Goal: Task Accomplishment & Management: Complete application form

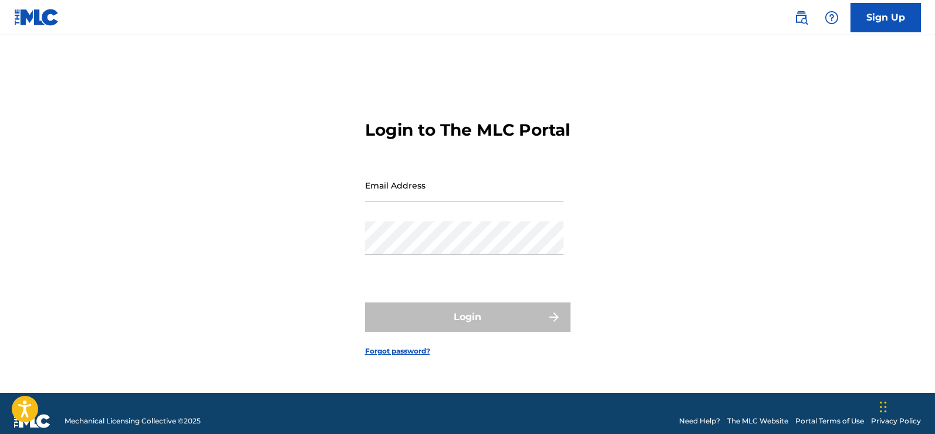
type input "[EMAIL_ADDRESS][DOMAIN_NAME]"
click at [422, 324] on div "Login" at bounding box center [467, 316] width 205 height 29
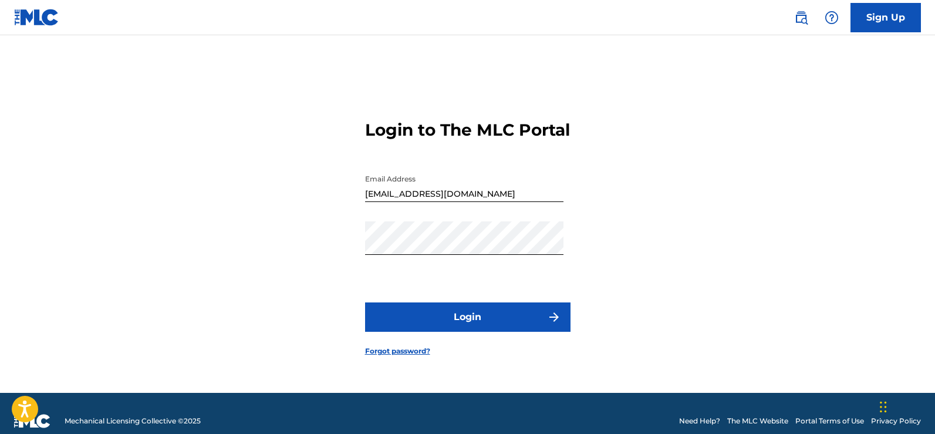
click at [421, 325] on button "Login" at bounding box center [467, 316] width 205 height 29
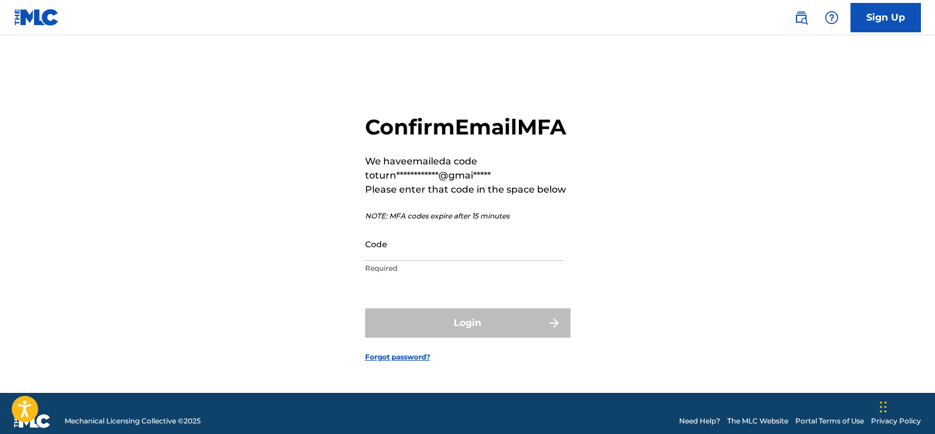
click at [464, 261] on input "Code" at bounding box center [464, 243] width 198 height 33
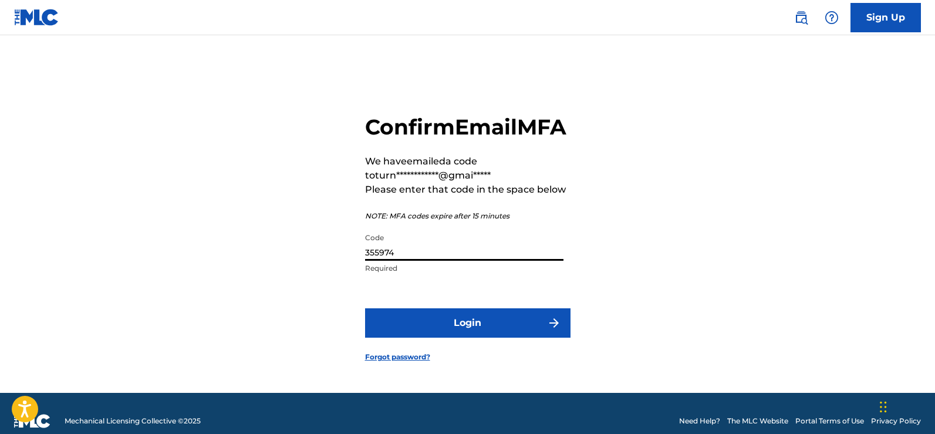
type input "355974"
click at [494, 327] on button "Login" at bounding box center [467, 322] width 205 height 29
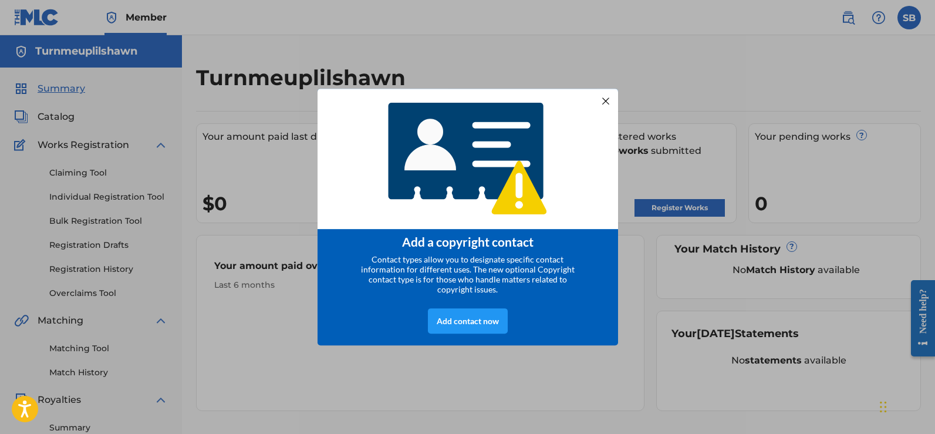
click at [605, 98] on div at bounding box center [604, 100] width 15 height 15
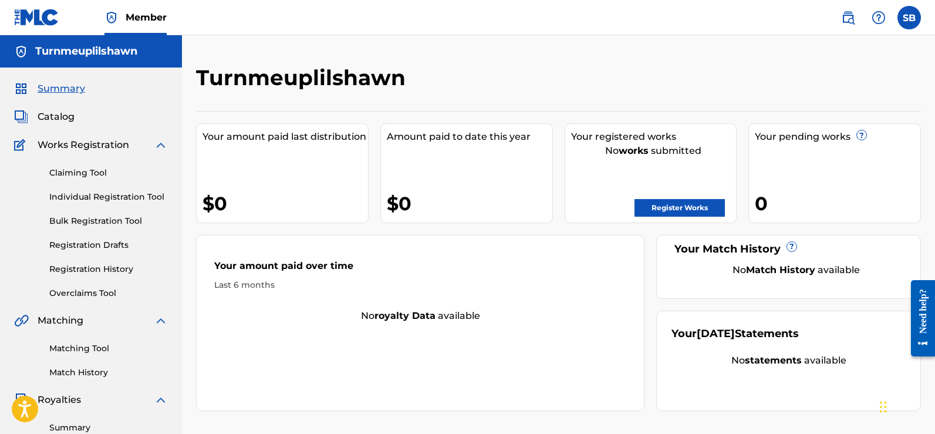
click at [72, 150] on span "Works Registration" at bounding box center [84, 145] width 92 height 14
click at [50, 120] on span "Catalog" at bounding box center [56, 117] width 37 height 14
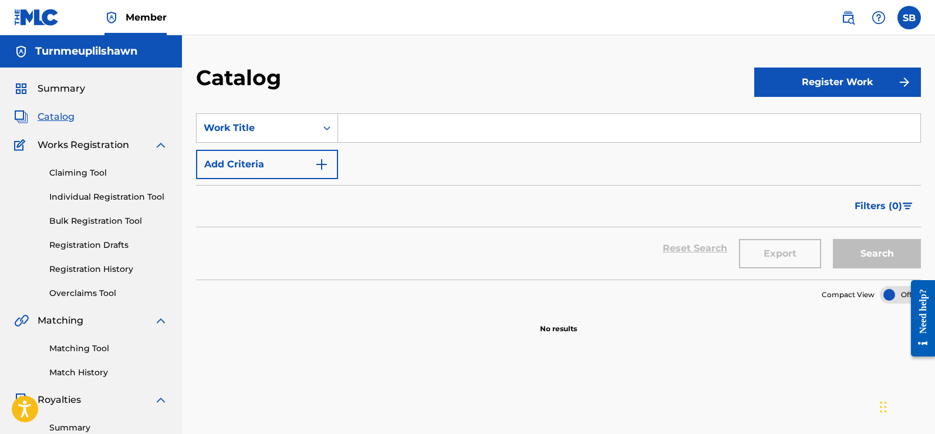
click at [806, 94] on button "Register Work" at bounding box center [837, 81] width 167 height 29
click at [785, 125] on link "Individual" at bounding box center [837, 120] width 167 height 28
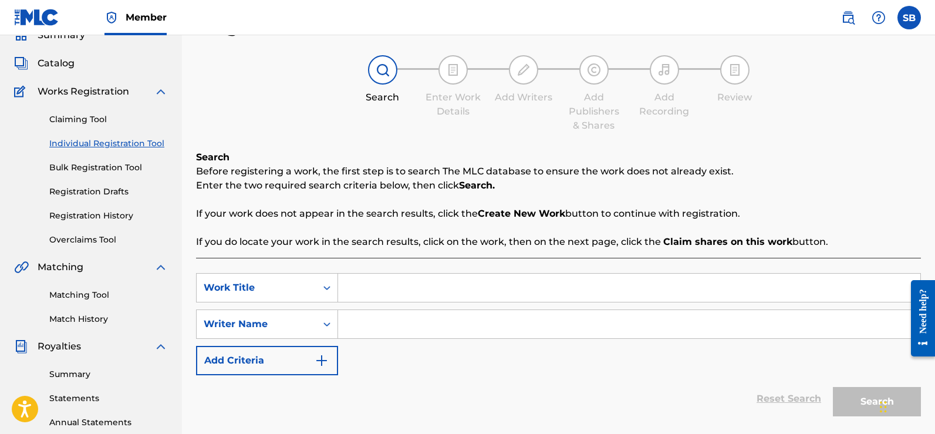
scroll to position [59, 0]
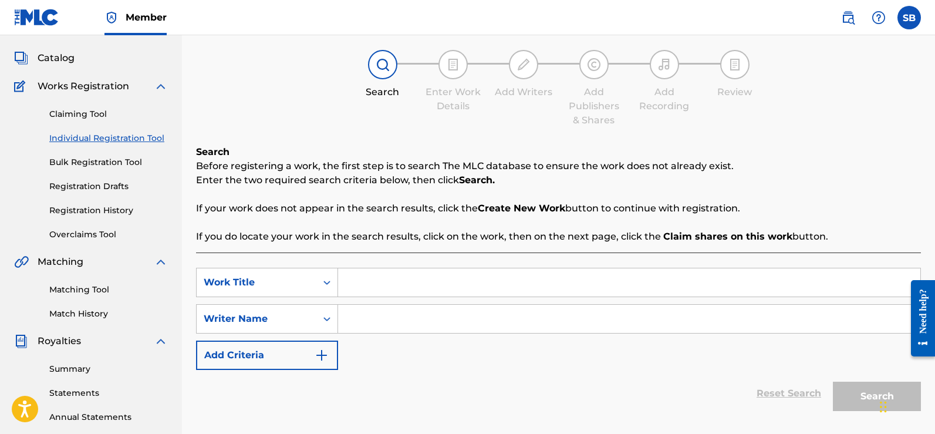
click at [384, 291] on input "Search Form" at bounding box center [629, 282] width 582 height 28
type input "v"
drag, startPoint x: 425, startPoint y: 281, endPoint x: 349, endPoint y: 275, distance: 77.1
click at [349, 275] on input "Vondell 2 Clutch street seman" at bounding box center [629, 282] width 582 height 28
type input "street seman"
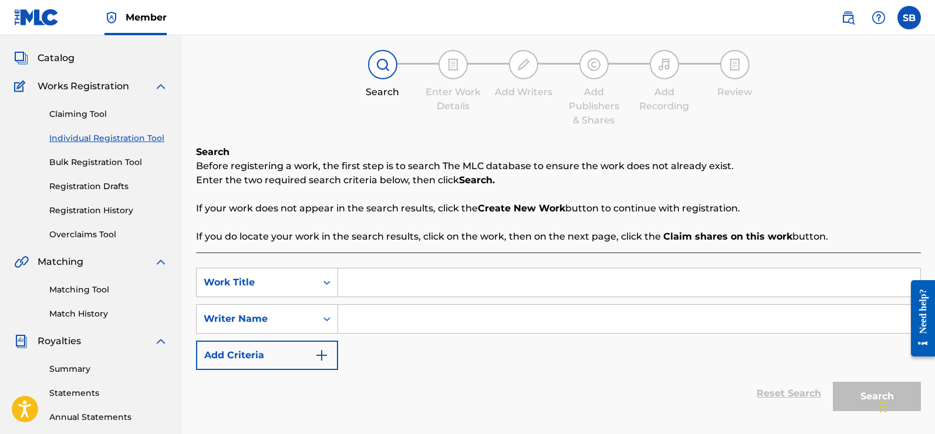
drag, startPoint x: 441, startPoint y: 282, endPoint x: 343, endPoint y: 289, distance: 97.7
click at [343, 289] on input "Search Form" at bounding box center [629, 282] width 582 height 28
type input "Street Sermon"
click at [372, 309] on input "Search Form" at bounding box center [629, 319] width 582 height 28
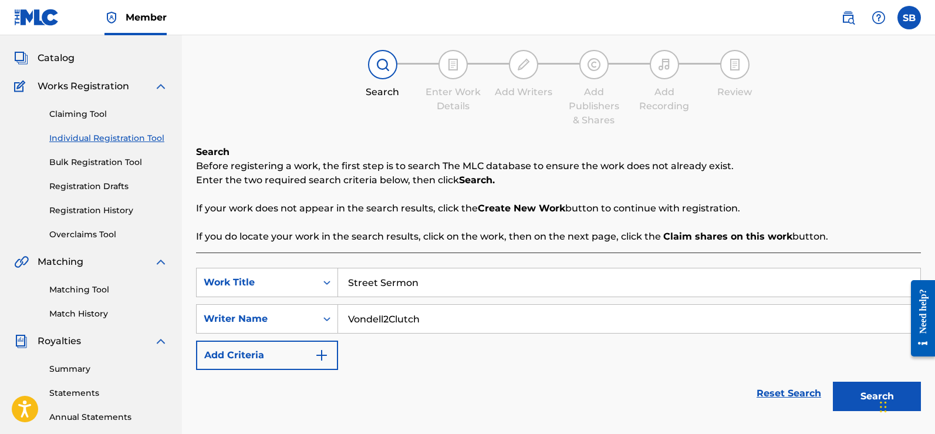
click at [383, 323] on input "Vondell2Clutch" at bounding box center [629, 319] width 582 height 28
click at [391, 322] on input "Vondell 2Clutch" at bounding box center [629, 319] width 582 height 28
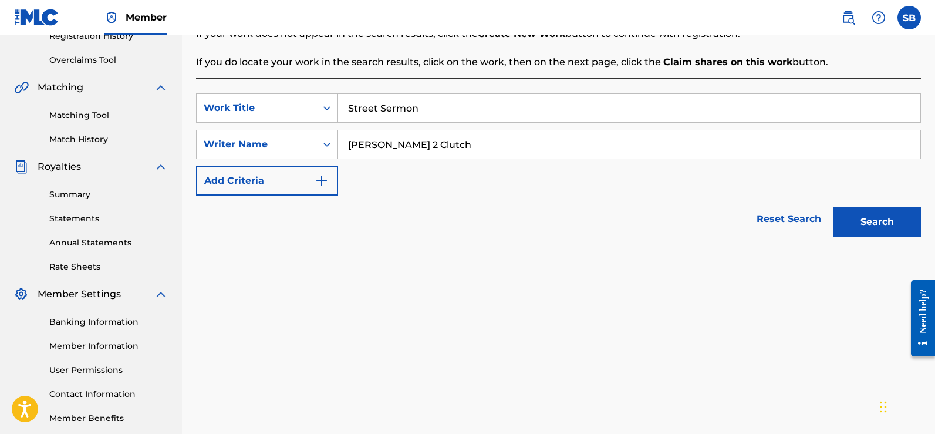
scroll to position [235, 0]
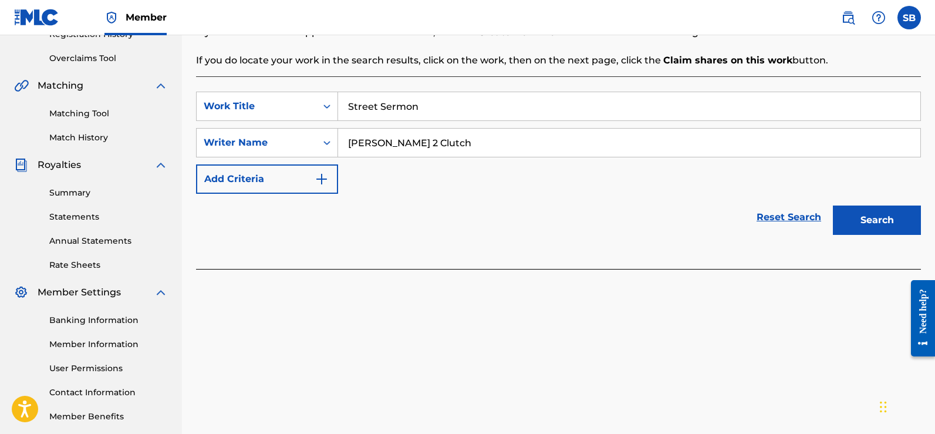
type input "Vondell 2 Clutch"
click at [327, 167] on button "Add Criteria" at bounding box center [267, 178] width 142 height 29
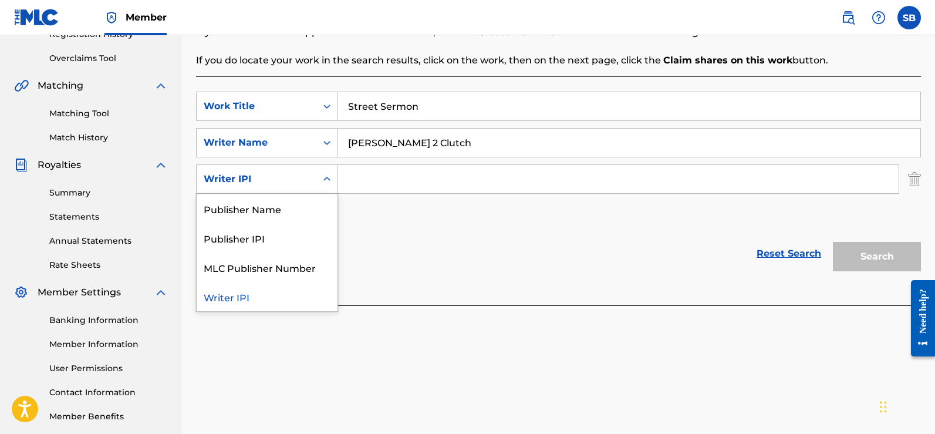
click at [330, 180] on icon "Search Form" at bounding box center [327, 179] width 12 height 12
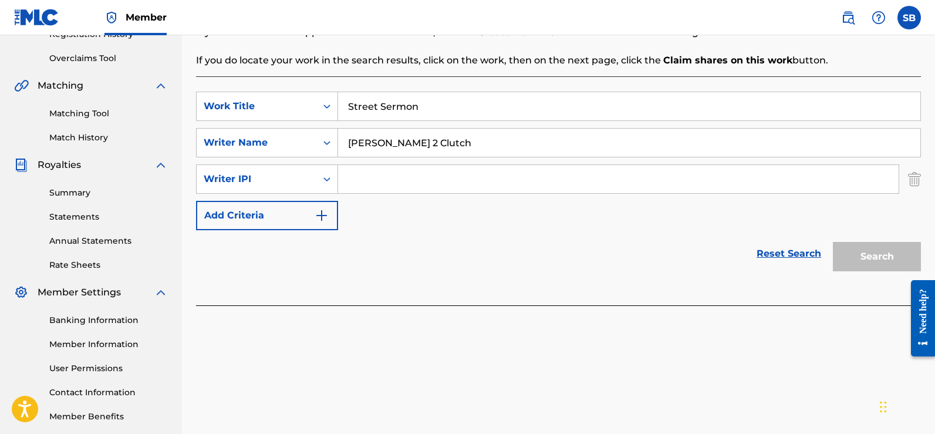
click at [403, 215] on div "SearchWithCriteria0712fdc9-80c6-4a07-a84e-985fa93c8e29 Work Title Street Sermon…" at bounding box center [558, 161] width 725 height 139
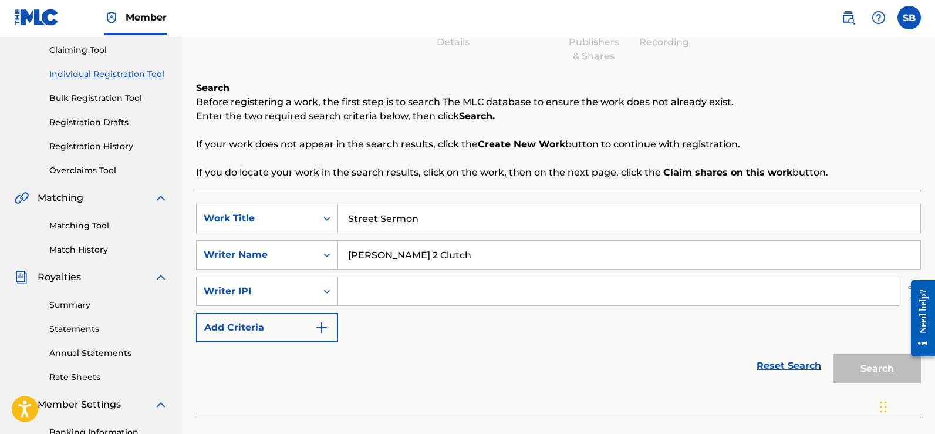
scroll to position [176, 0]
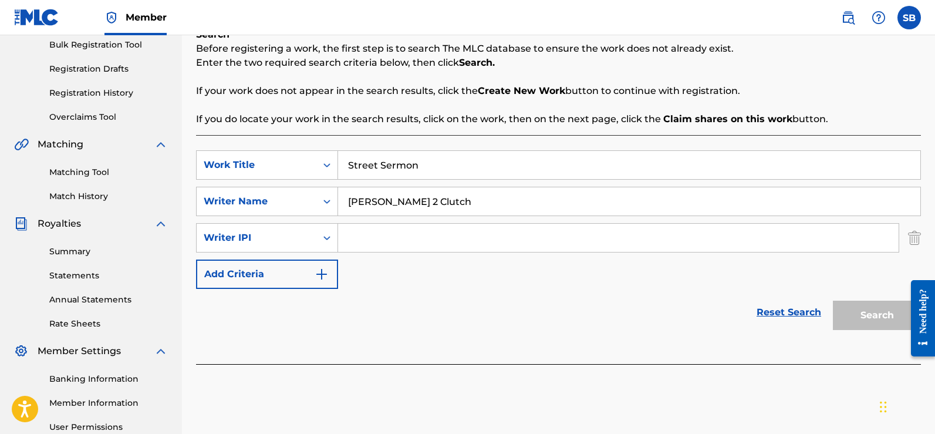
click at [915, 239] on img "Search Form" at bounding box center [914, 237] width 13 height 29
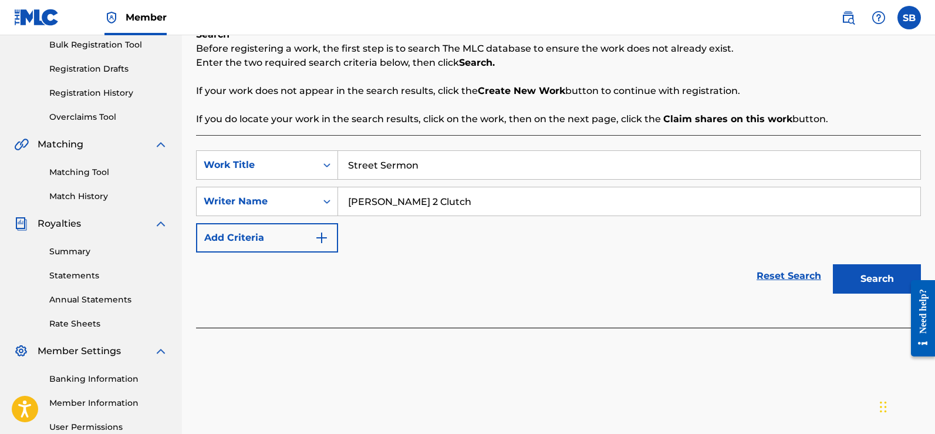
click at [876, 274] on button "Search" at bounding box center [877, 278] width 88 height 29
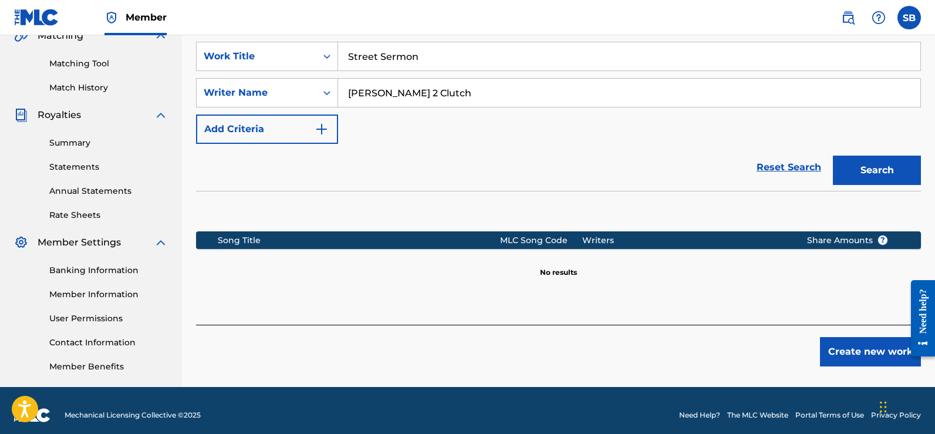
scroll to position [294, 0]
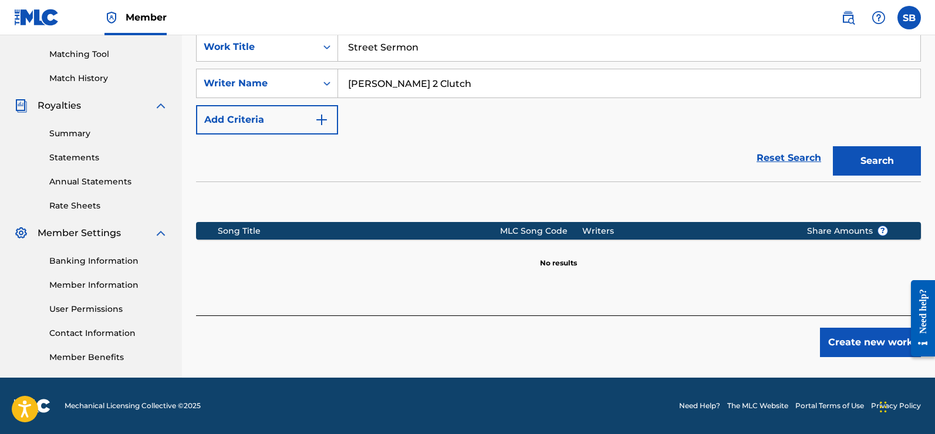
click at [871, 340] on button "Create new work" at bounding box center [870, 341] width 101 height 29
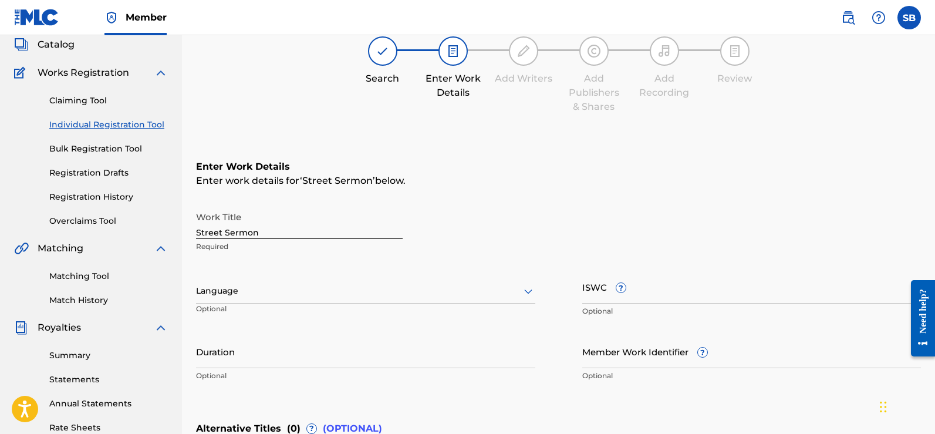
scroll to position [118, 0]
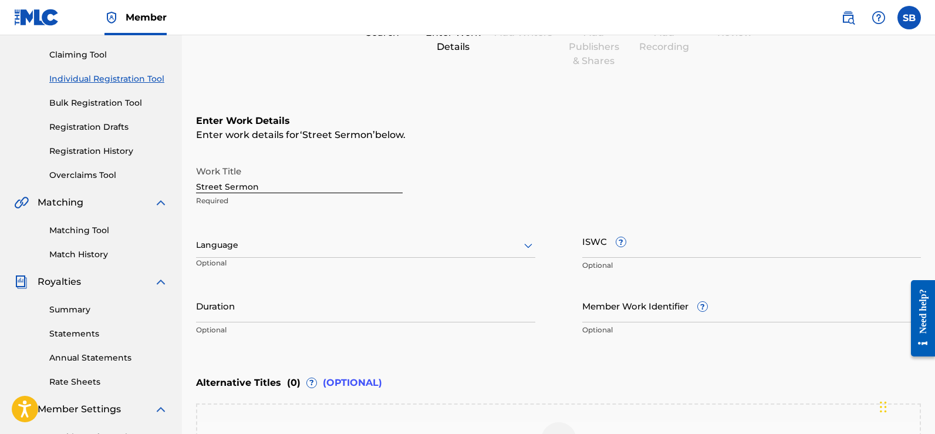
click at [337, 253] on div "Language" at bounding box center [365, 245] width 339 height 25
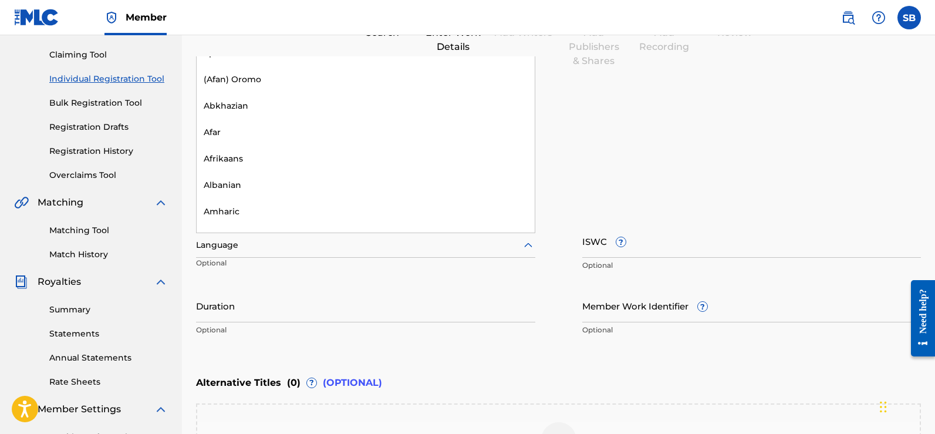
scroll to position [0, 0]
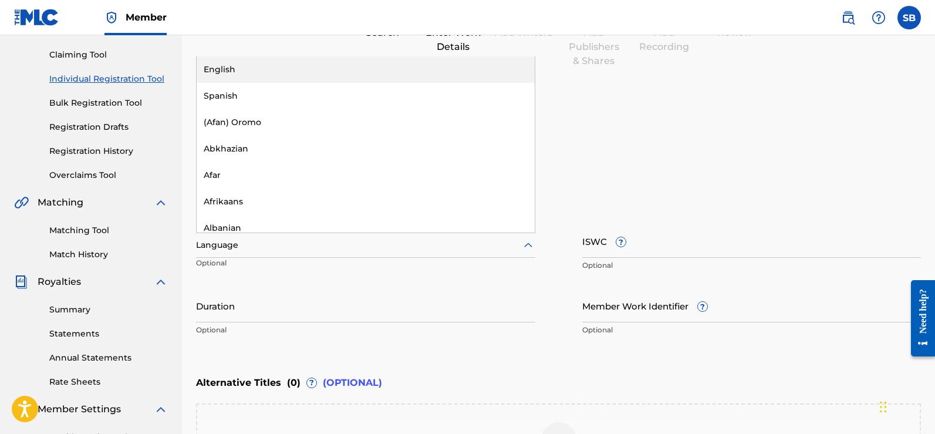
click at [289, 73] on div "English" at bounding box center [366, 69] width 338 height 26
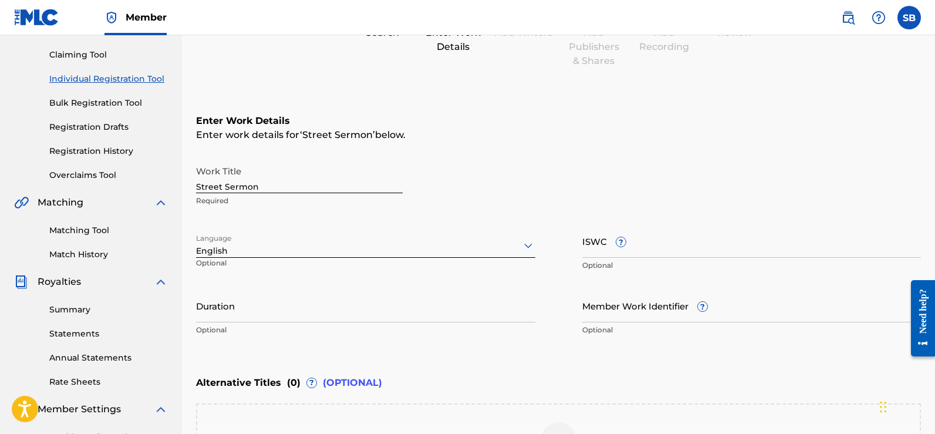
click at [724, 256] on input "ISWC ?" at bounding box center [751, 240] width 339 height 33
drag, startPoint x: 600, startPoint y: 260, endPoint x: 568, endPoint y: 248, distance: 34.6
click at [568, 248] on div "Work Title Street Sermon Required Language English Optional ISWC ? Optional Dur…" at bounding box center [558, 251] width 725 height 182
paste input "QZNMW2568555"
type input "QZNMW2568555"
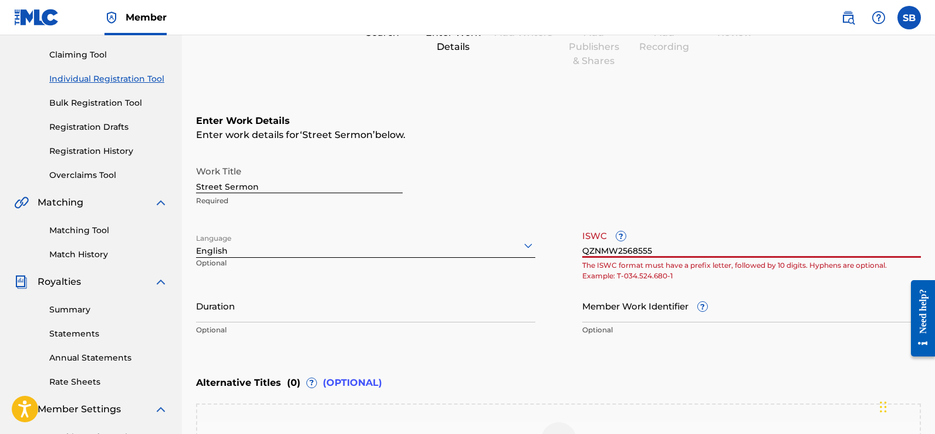
drag, startPoint x: 686, startPoint y: 251, endPoint x: 582, endPoint y: 257, distance: 104.7
click at [582, 257] on input "QZNMW2568555" at bounding box center [751, 240] width 339 height 33
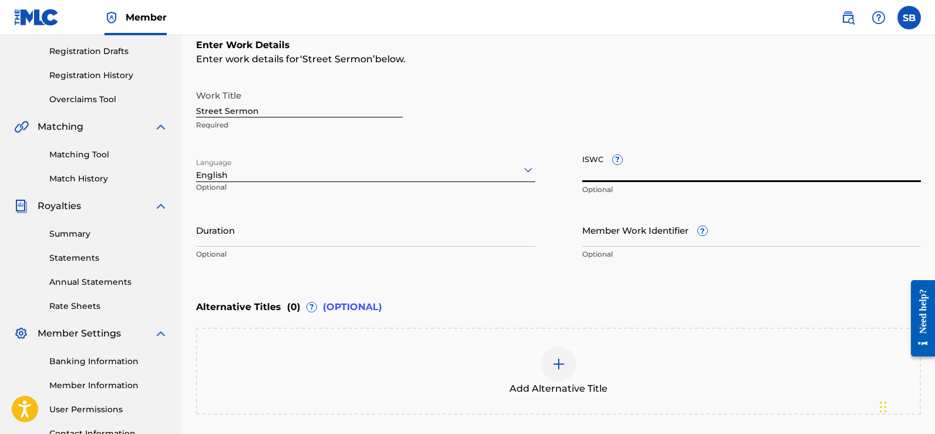
scroll to position [294, 0]
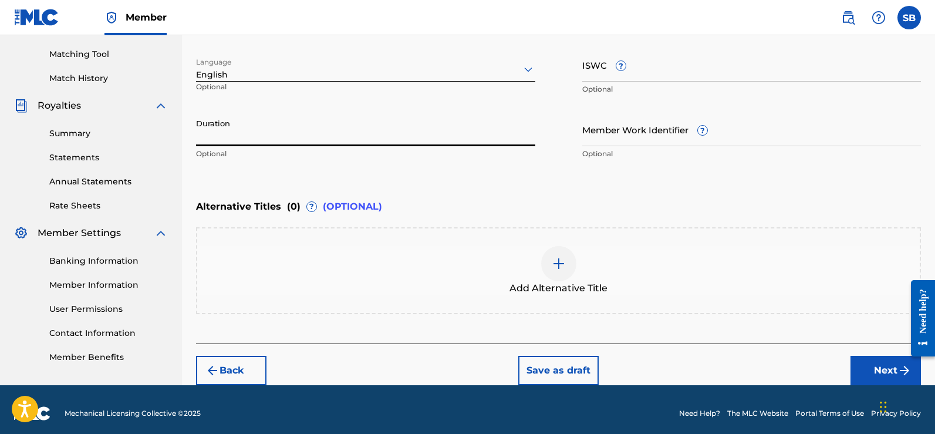
click at [337, 137] on input "Duration" at bounding box center [365, 129] width 339 height 33
click at [561, 173] on div "Enter Work Details Enter work details for ‘ Street Sermon ’ below. Work Title S…" at bounding box center [558, 52] width 725 height 284
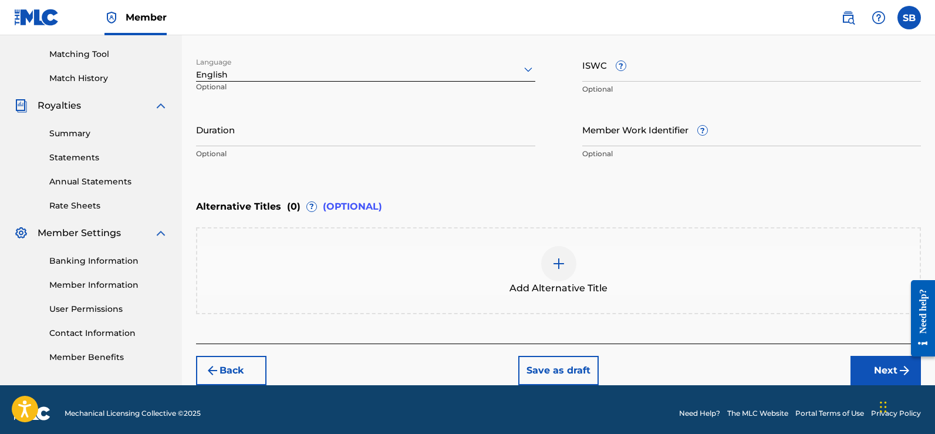
click at [629, 131] on input "Member Work Identifier ?" at bounding box center [751, 129] width 339 height 33
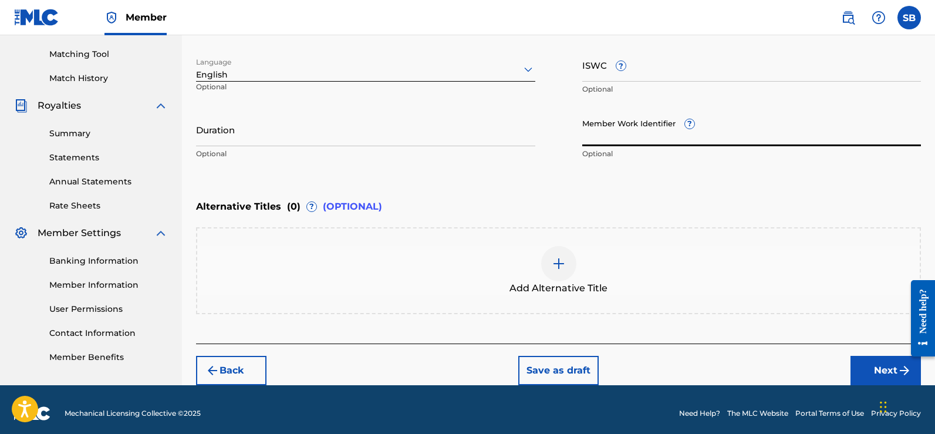
scroll to position [302, 0]
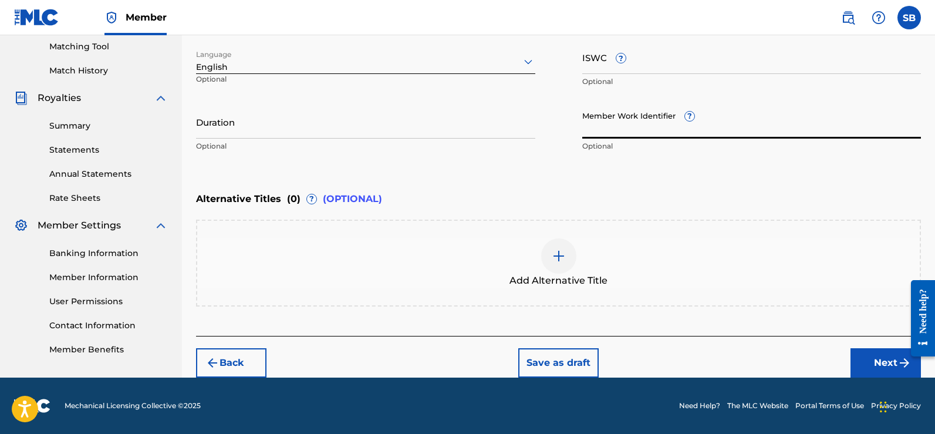
click at [879, 370] on button "Next" at bounding box center [885, 362] width 70 height 29
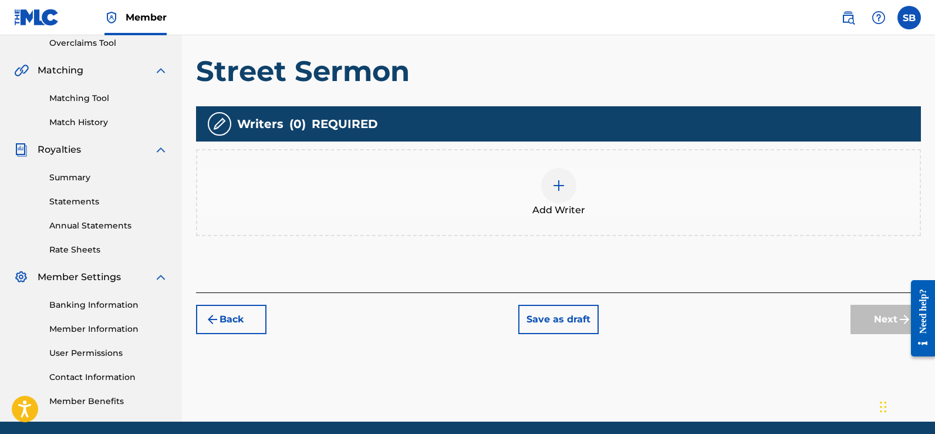
scroll to position [288, 0]
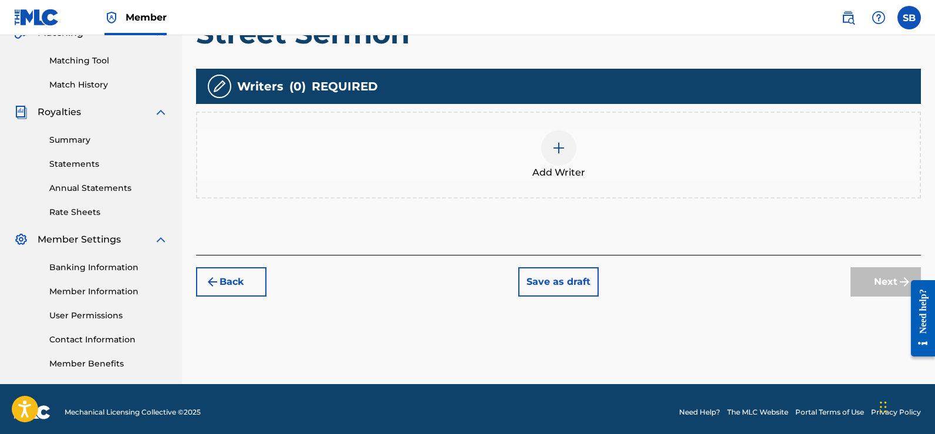
click at [564, 157] on div at bounding box center [558, 147] width 35 height 35
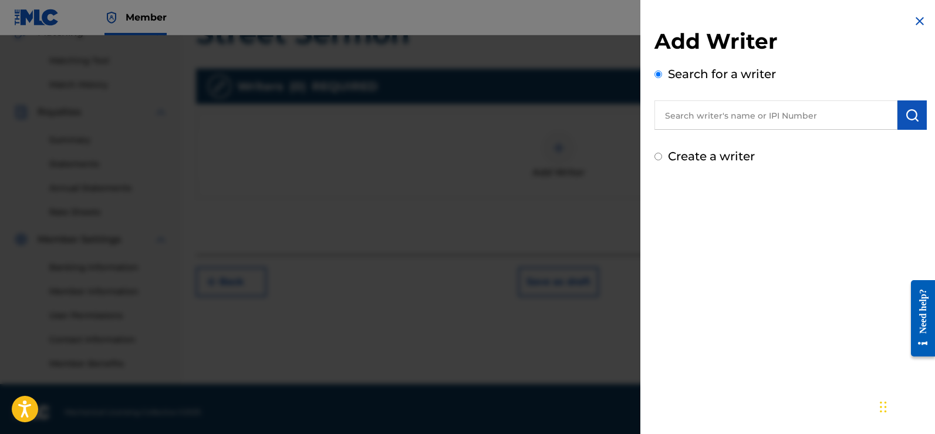
click at [699, 123] on input "text" at bounding box center [775, 114] width 243 height 29
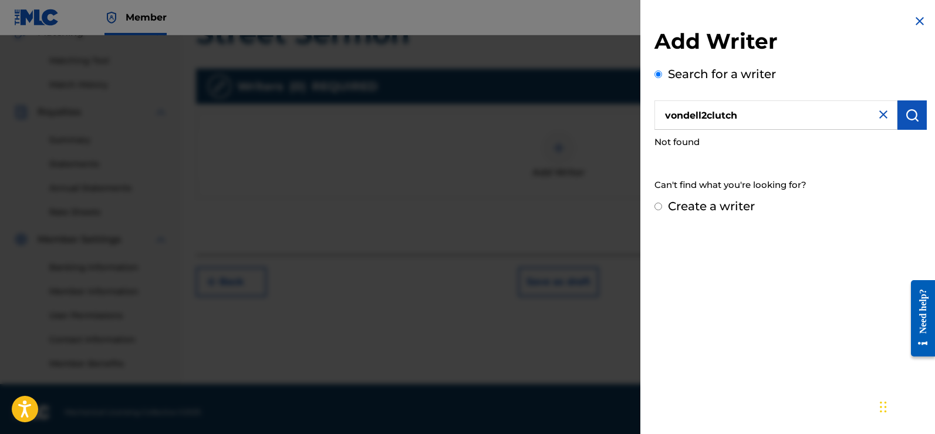
click at [701, 115] on input "vondell2clutch" at bounding box center [775, 114] width 243 height 29
click at [708, 117] on input "vondell 2clutch" at bounding box center [775, 114] width 243 height 29
type input "vondell 2 clutch"
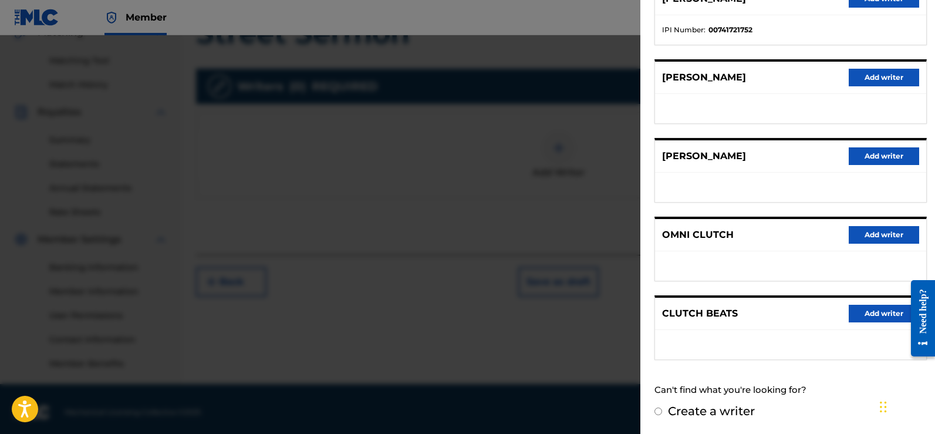
scroll to position [294, 0]
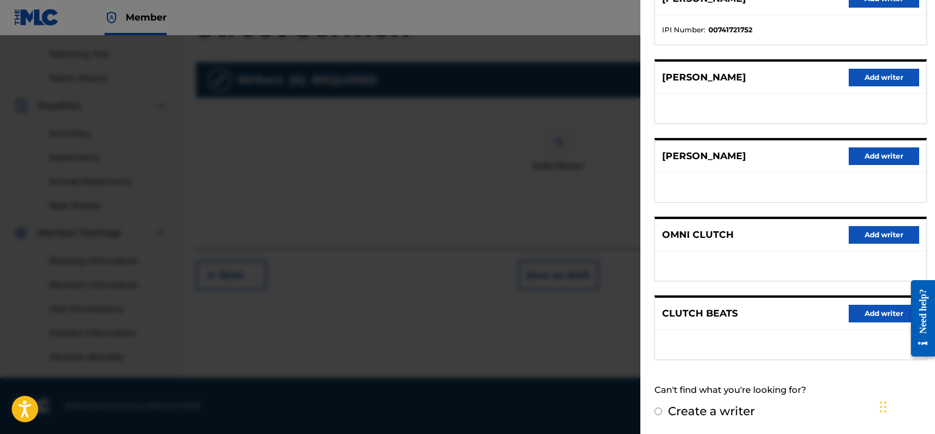
click at [657, 413] on input "Create a writer" at bounding box center [658, 411] width 8 height 8
radio input "false"
radio input "true"
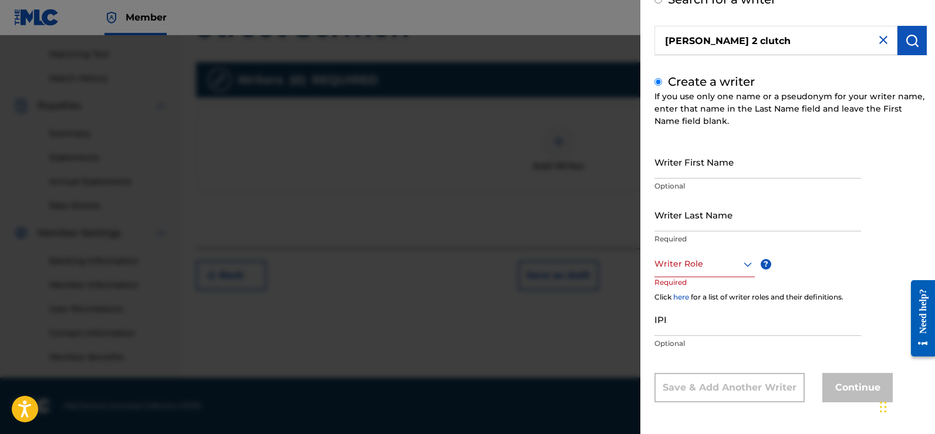
scroll to position [75, 0]
click at [700, 173] on input "Writer First Name" at bounding box center [757, 161] width 207 height 33
click at [705, 223] on input "Writer Last Name" at bounding box center [757, 214] width 207 height 33
drag, startPoint x: 733, startPoint y: 169, endPoint x: 695, endPoint y: 181, distance: 40.1
click at [695, 181] on div "Writer First Name vondell 2 clutch Optional" at bounding box center [757, 171] width 207 height 53
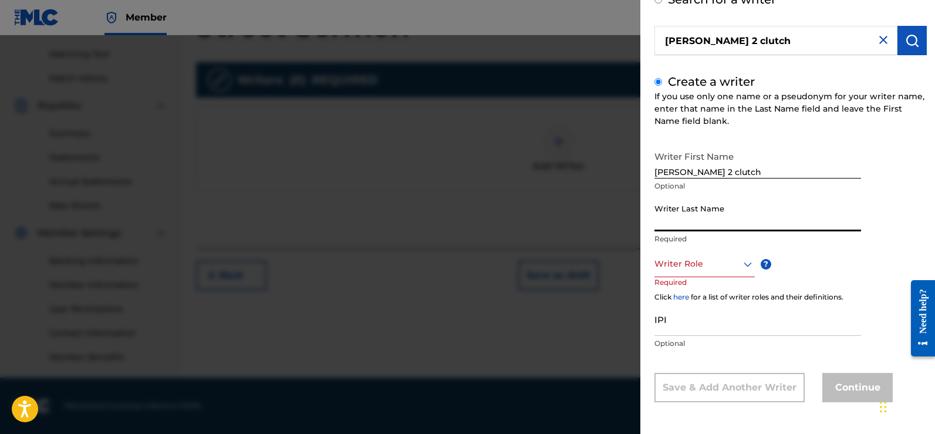
click at [677, 227] on input "Writer Last Name" at bounding box center [757, 214] width 207 height 33
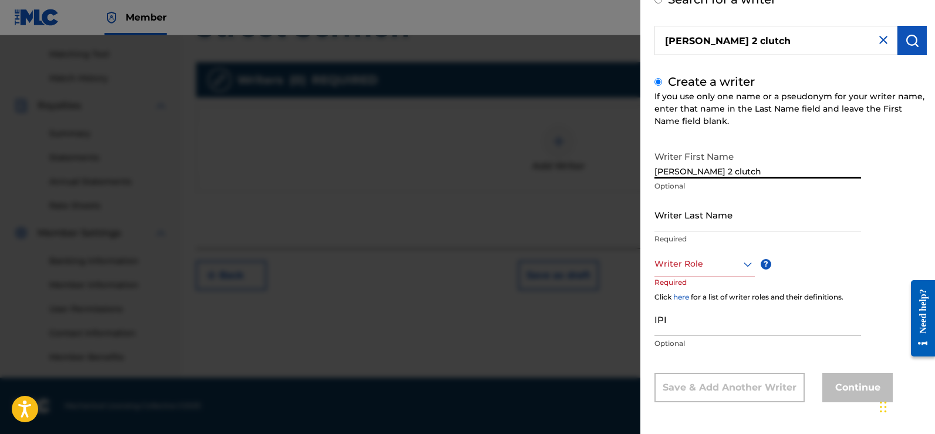
drag, startPoint x: 730, startPoint y: 167, endPoint x: 688, endPoint y: 177, distance: 42.8
click at [688, 177] on input "vondell 2 clutch" at bounding box center [757, 161] width 207 height 33
type input "vondell"
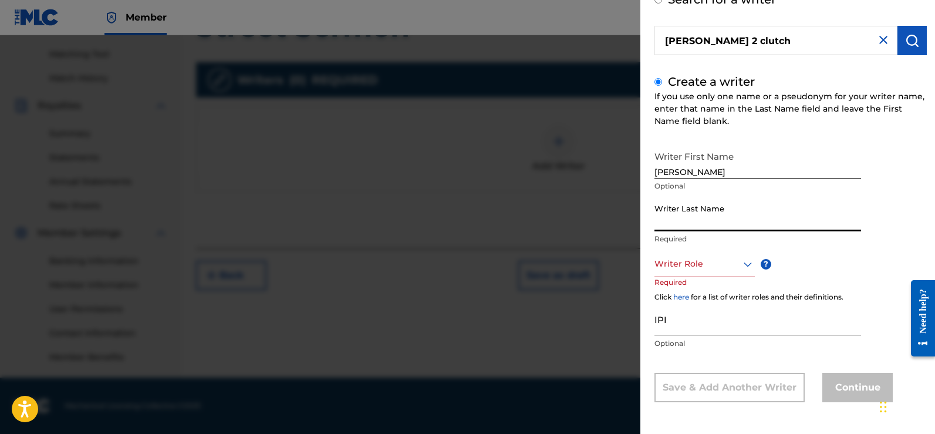
click at [685, 224] on input "Writer Last Name" at bounding box center [757, 214] width 207 height 33
type input "2 clutch"
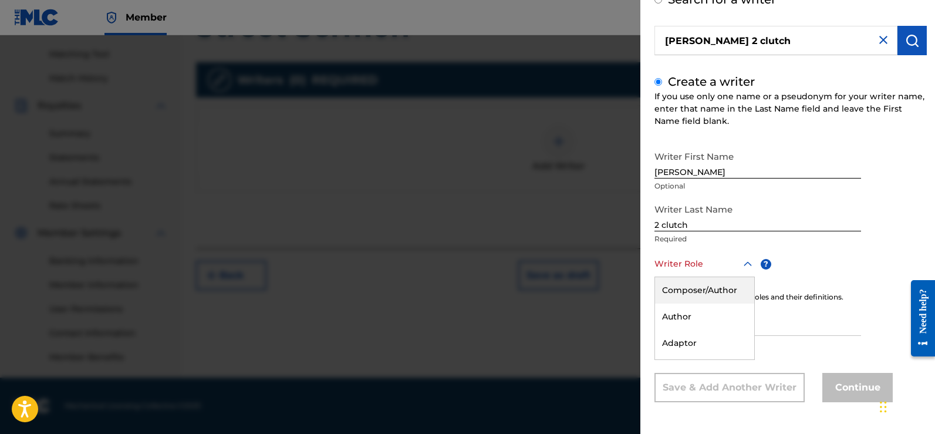
click at [744, 263] on icon at bounding box center [748, 264] width 14 height 14
click at [722, 292] on div "Composer/Author" at bounding box center [704, 290] width 99 height 26
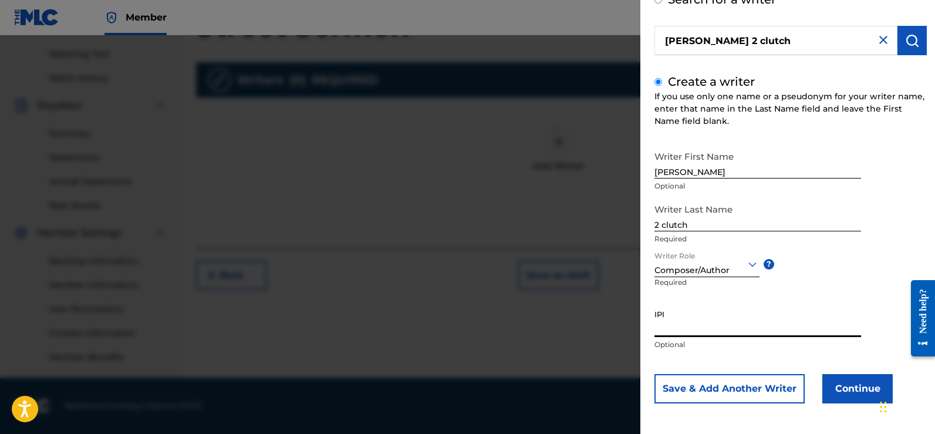
click at [697, 327] on input "IPI" at bounding box center [757, 319] width 207 height 33
click at [767, 387] on button "Save & Add Another Writer" at bounding box center [729, 388] width 150 height 29
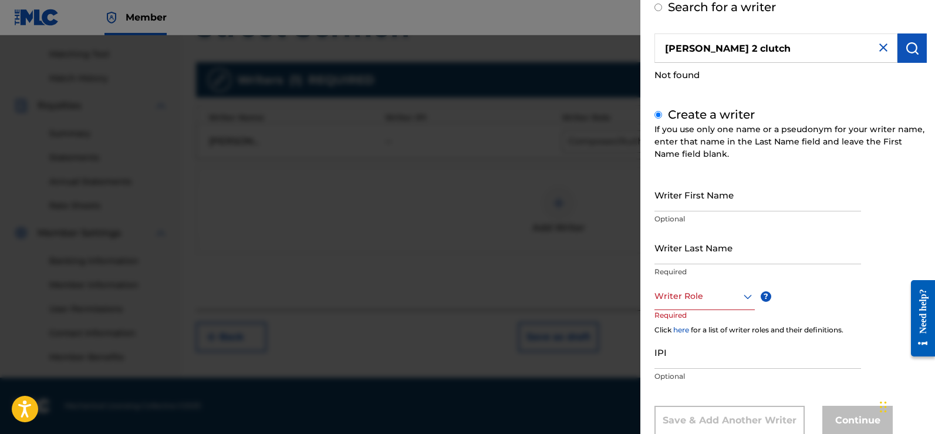
scroll to position [100, 0]
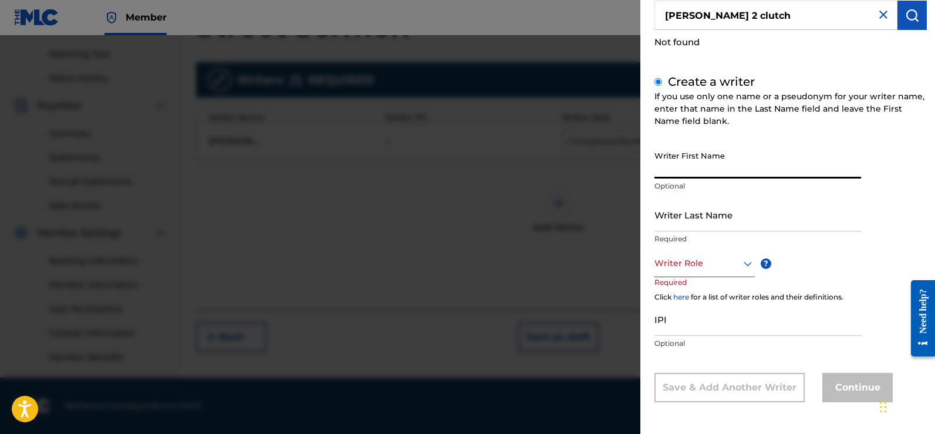
click at [700, 168] on input "Writer First Name" at bounding box center [757, 161] width 207 height 33
type input "T"
type input "Turnmeuplilshawn"
click at [693, 226] on input "Writer Last Name" at bounding box center [757, 214] width 207 height 33
drag, startPoint x: 744, startPoint y: 171, endPoint x: 623, endPoint y: 178, distance: 120.5
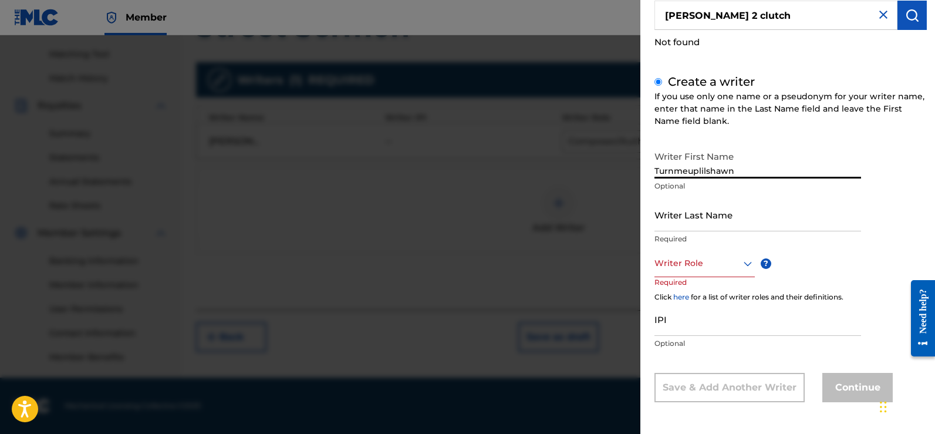
click at [623, 178] on div "Add Writer Search for a writer vondell 2 clutch Not found Create a writer If yo…" at bounding box center [467, 234] width 935 height 398
type input "[PERSON_NAME]"
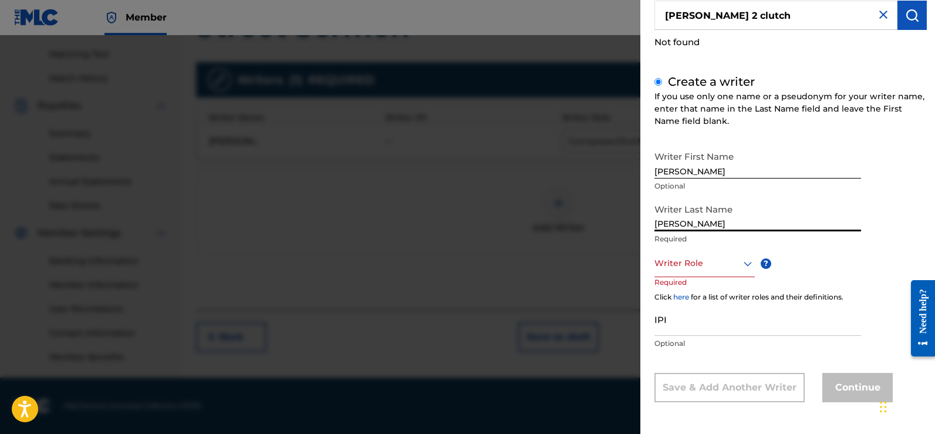
type input "[PERSON_NAME]"
click at [747, 261] on icon at bounding box center [748, 263] width 14 height 14
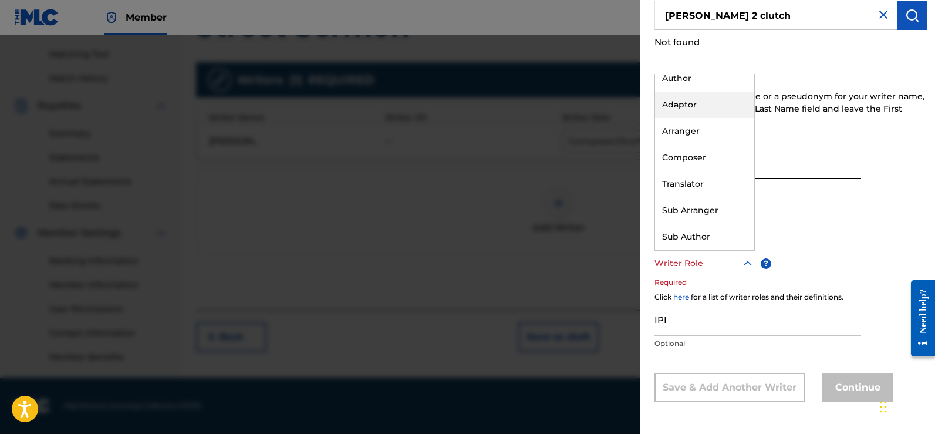
scroll to position [0, 0]
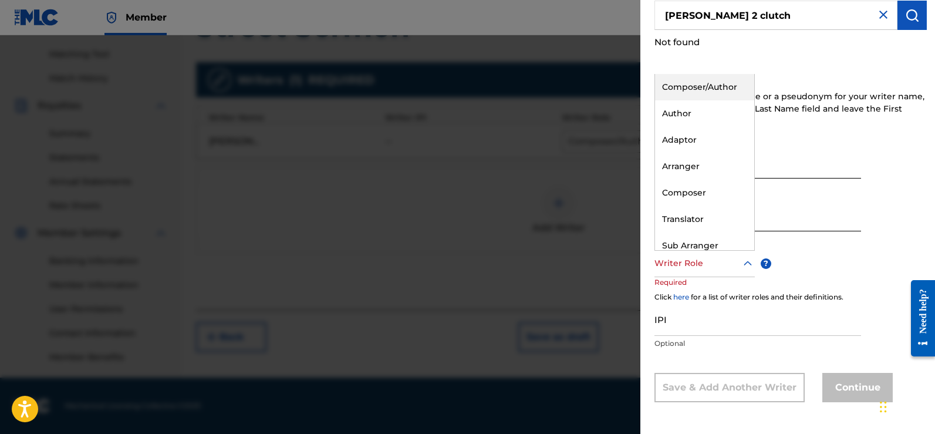
click at [720, 90] on div "Composer/Author" at bounding box center [704, 87] width 99 height 26
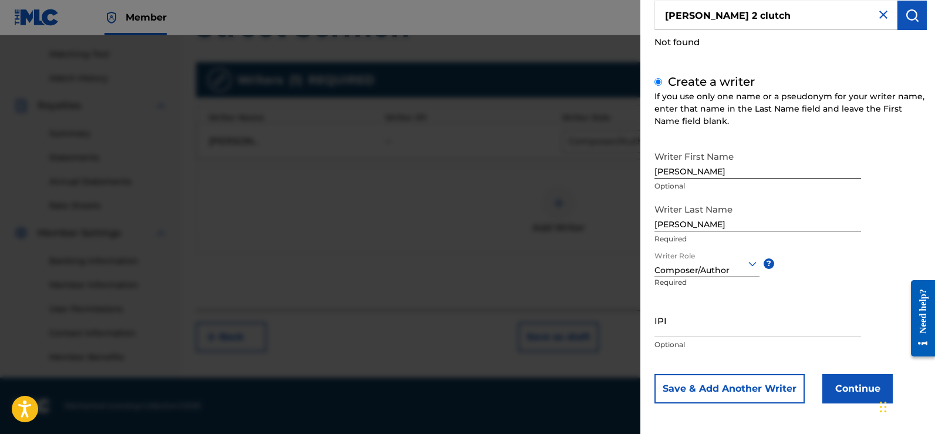
click at [759, 325] on input "IPI" at bounding box center [757, 319] width 207 height 33
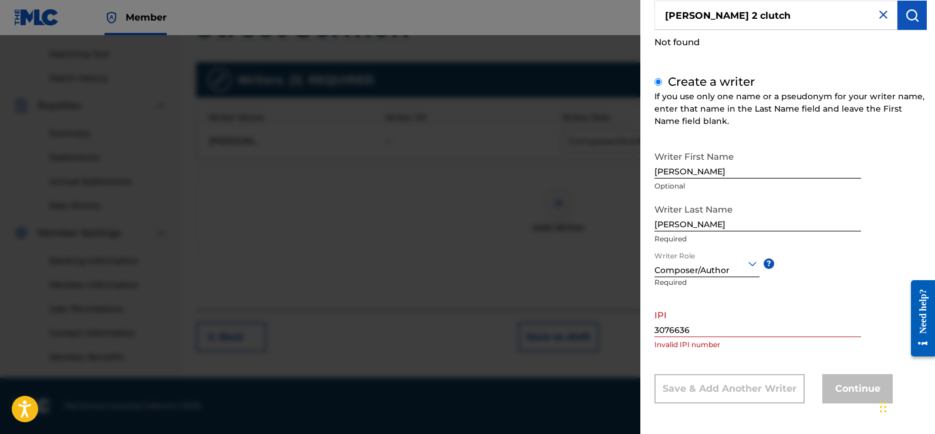
click at [805, 362] on div "Writer First Name Shawn Optional Writer Last Name Bradley Required Writer Role …" at bounding box center [790, 274] width 272 height 258
click at [766, 325] on input "3076636" at bounding box center [757, 319] width 207 height 33
type input "3"
type input "550705672"
click at [776, 354] on div "IPI 550705672 Invalid IPI number" at bounding box center [757, 329] width 207 height 53
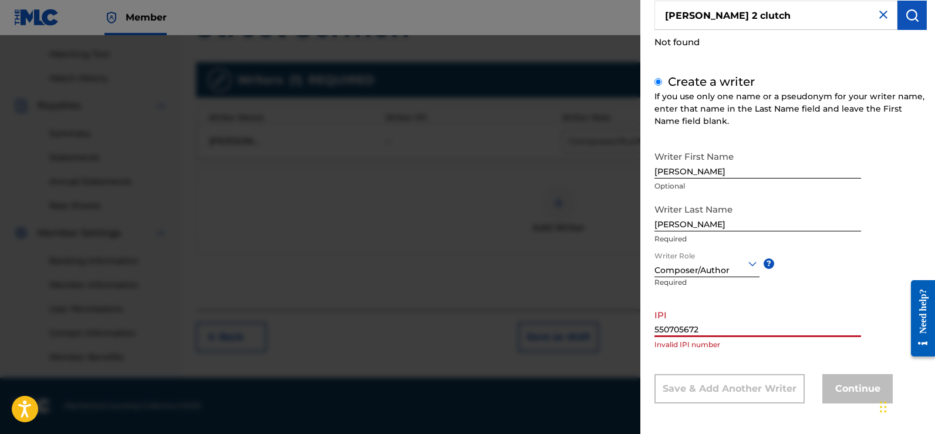
click at [801, 309] on input "550705672" at bounding box center [757, 319] width 207 height 33
click at [695, 316] on input "550705672" at bounding box center [757, 318] width 207 height 33
drag, startPoint x: 722, startPoint y: 321, endPoint x: 627, endPoint y: 325, distance: 95.1
click at [627, 325] on div "Add Writer Search for a writer vondell 2 clutch Not found Create a writer If yo…" at bounding box center [467, 234] width 935 height 398
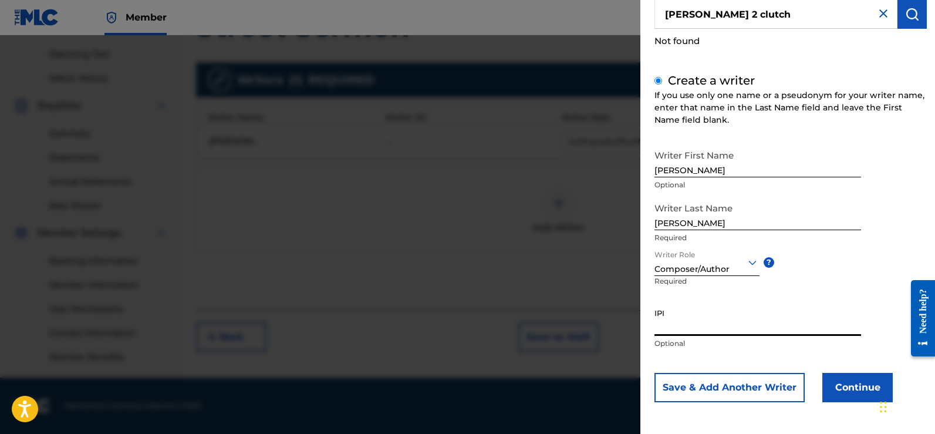
click at [858, 389] on button "Continue" at bounding box center [857, 387] width 70 height 29
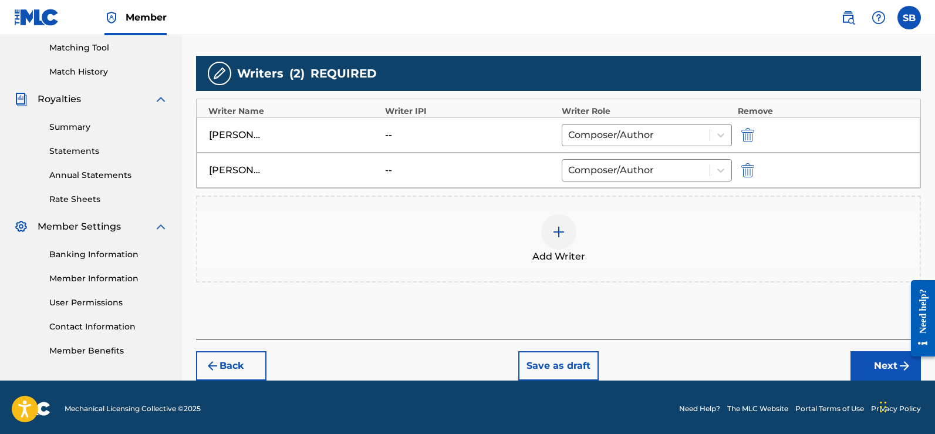
scroll to position [303, 0]
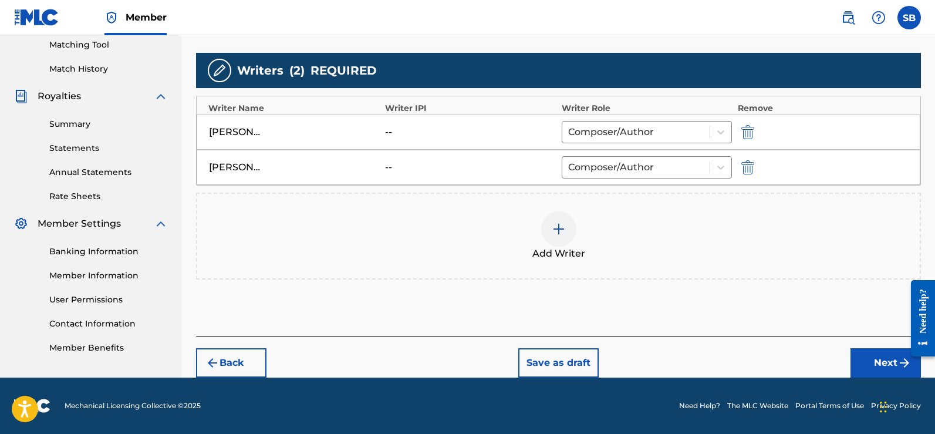
click at [870, 359] on button "Next" at bounding box center [885, 362] width 70 height 29
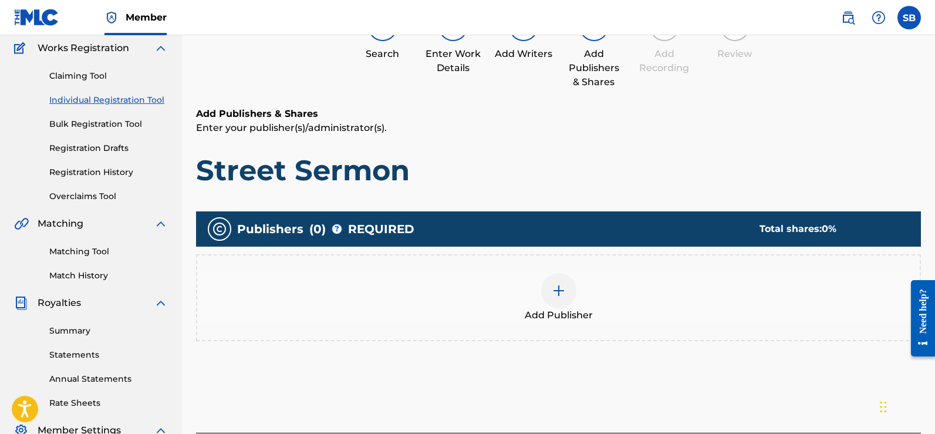
scroll to position [112, 0]
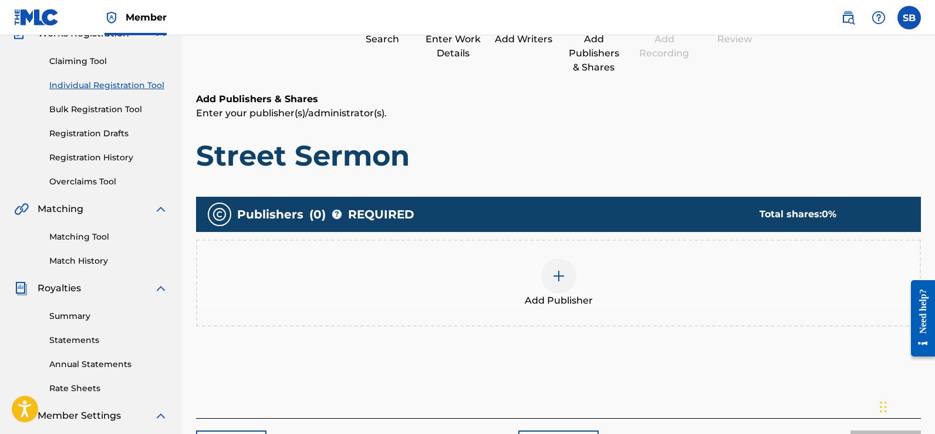
click at [572, 281] on div at bounding box center [558, 275] width 35 height 35
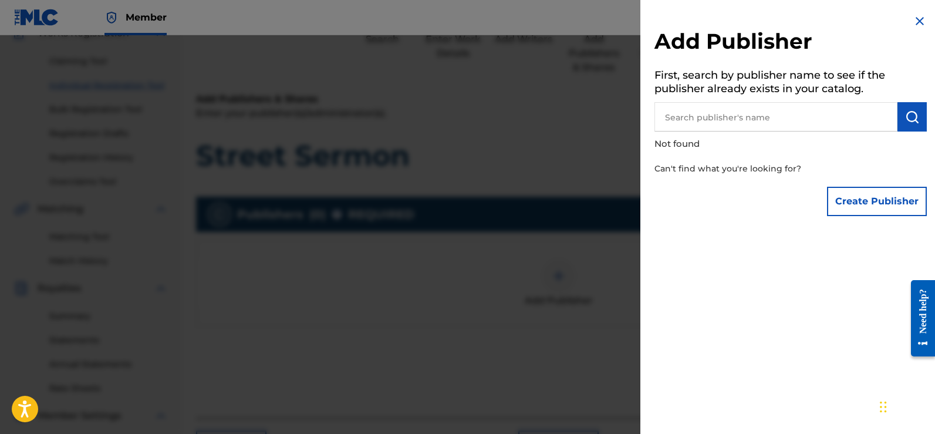
click at [744, 123] on input "text" at bounding box center [775, 116] width 243 height 29
click at [869, 210] on button "Create Publisher" at bounding box center [877, 201] width 100 height 29
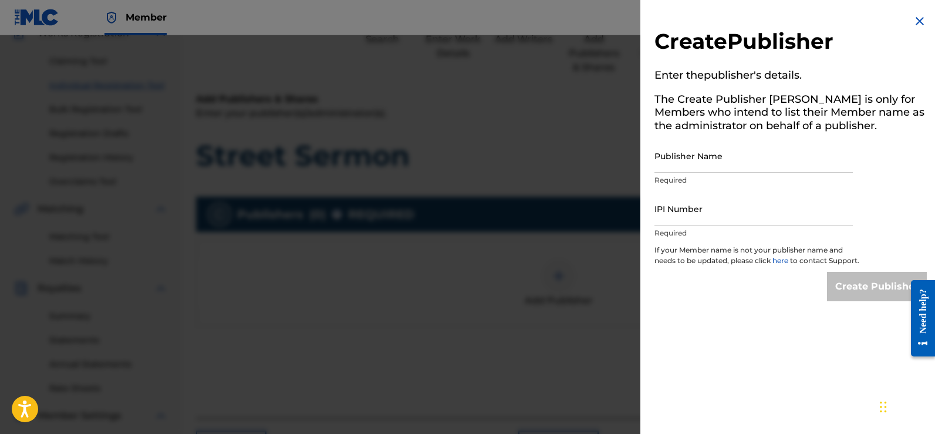
click at [722, 166] on input "Publisher Name" at bounding box center [753, 155] width 198 height 33
type input "T"
type input "Shawn Bradley"
click at [689, 225] on div "IPI Number Required" at bounding box center [753, 218] width 198 height 53
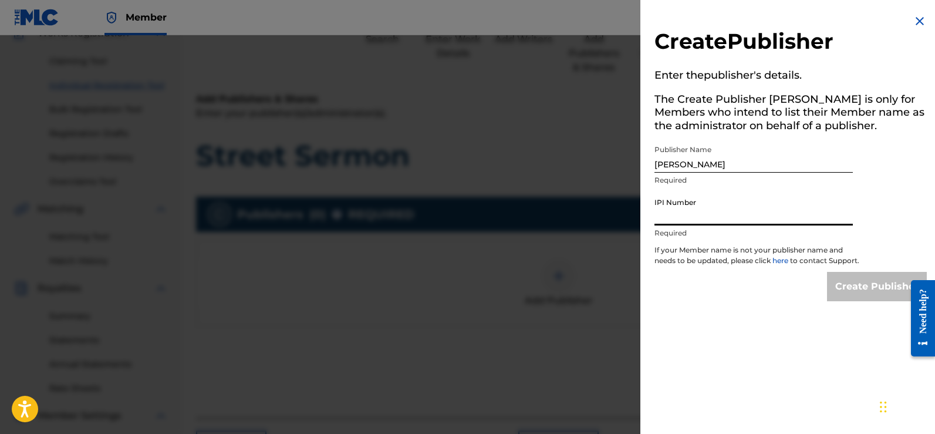
click at [690, 219] on input "IPI Number" at bounding box center [753, 208] width 198 height 33
paste input "QZNMW2568555"
type input "Q"
click at [771, 352] on div "Create Publisher Enter the publisher 's details. The Create Publisher button is…" at bounding box center [790, 217] width 300 height 434
click at [767, 301] on div "Create Publisher" at bounding box center [790, 286] width 272 height 29
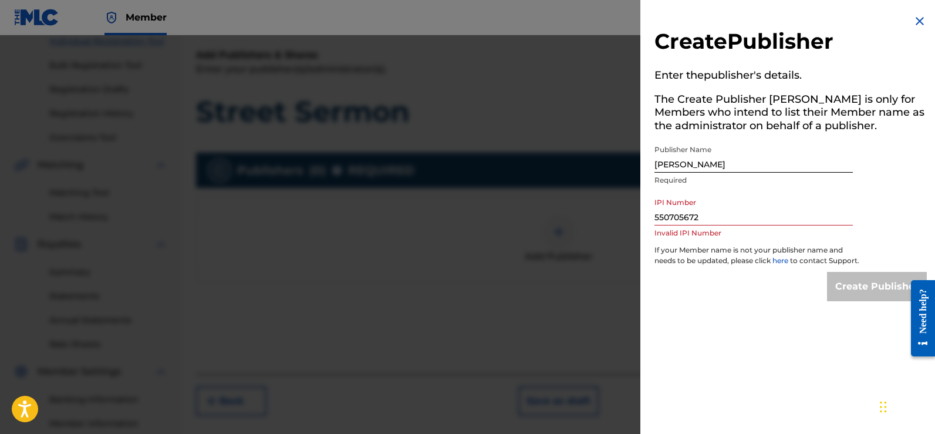
scroll to position [170, 0]
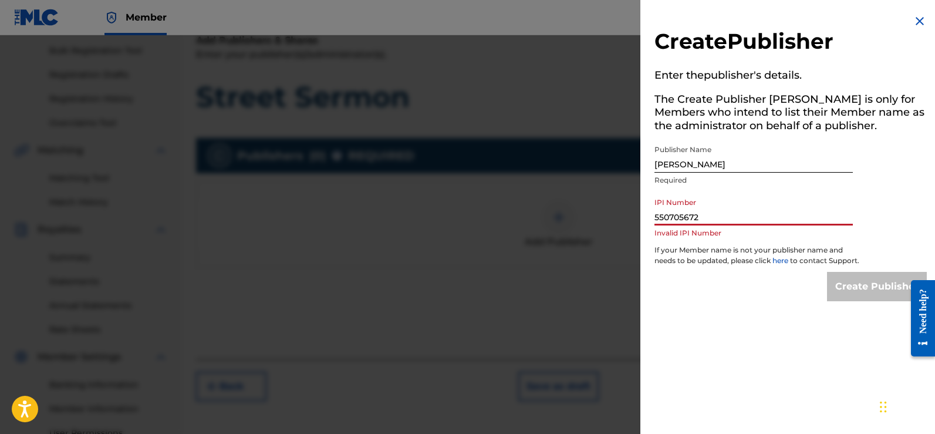
drag, startPoint x: 728, startPoint y: 212, endPoint x: 661, endPoint y: 214, distance: 66.9
click at [661, 214] on input "550705672" at bounding box center [753, 208] width 198 height 33
type input "5"
click at [751, 326] on div "Create Publisher Enter the publisher 's details. The Create Publisher button is…" at bounding box center [790, 217] width 300 height 434
click at [697, 216] on input "IPI Number" at bounding box center [753, 208] width 198 height 33
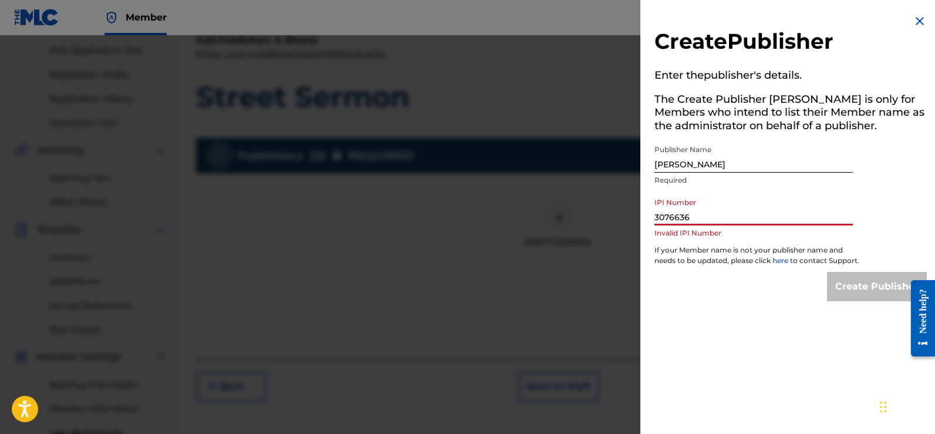
type input "3076636"
click at [745, 283] on div "Create Publisher" at bounding box center [790, 286] width 272 height 29
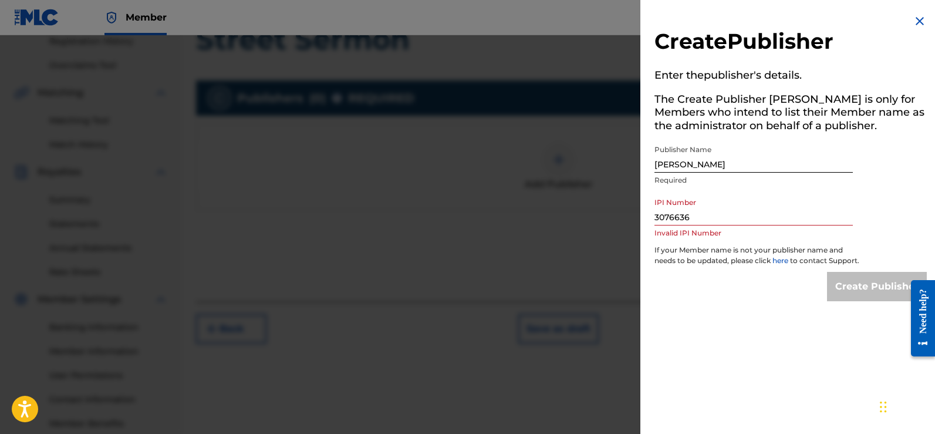
scroll to position [294, 0]
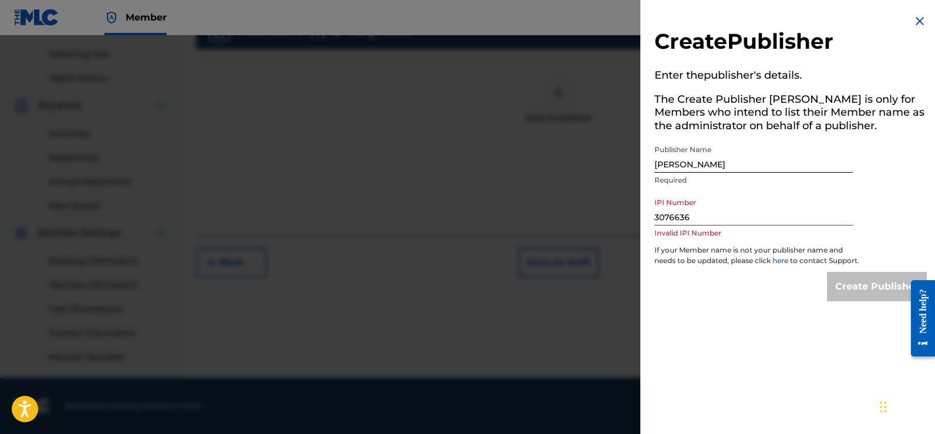
click at [747, 139] on input "Shawn Bradley" at bounding box center [753, 155] width 198 height 33
click at [738, 160] on input "Shawn Bradley" at bounding box center [753, 155] width 198 height 33
click at [920, 22] on img at bounding box center [920, 21] width 14 height 14
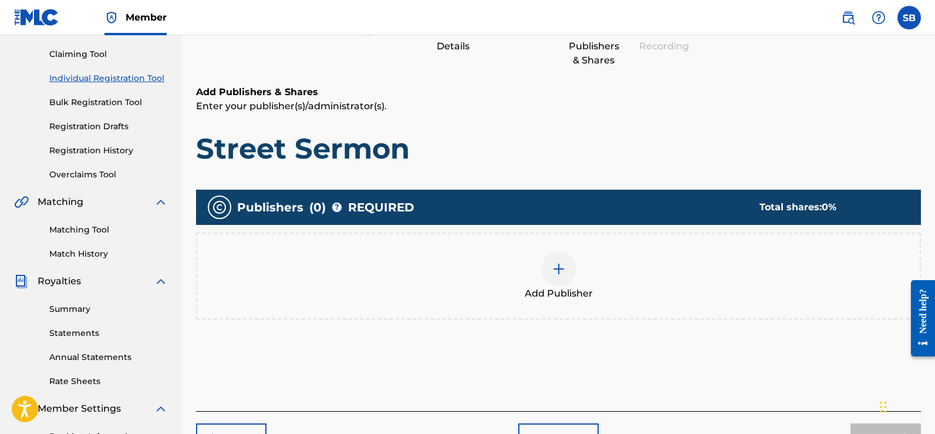
scroll to position [118, 0]
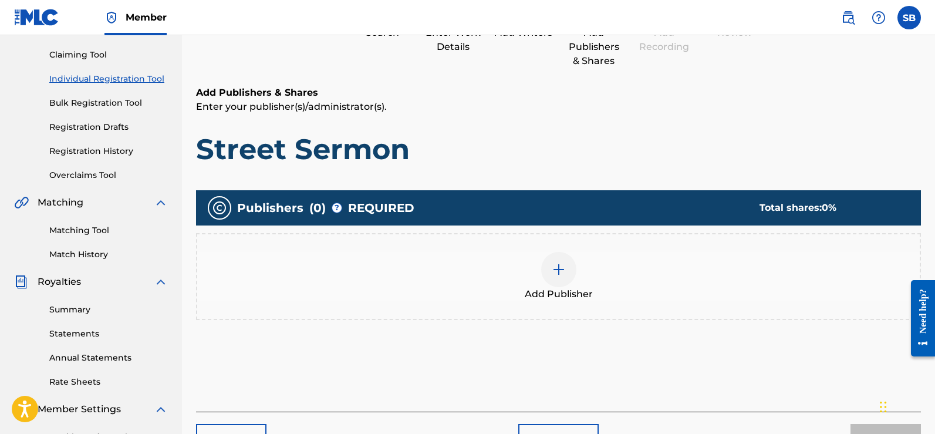
click at [557, 278] on div at bounding box center [558, 269] width 35 height 35
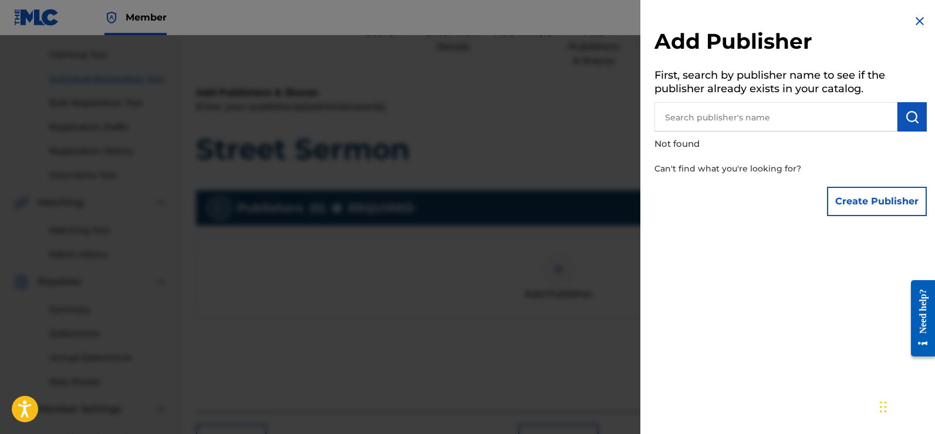
click at [737, 124] on input "text" at bounding box center [775, 116] width 243 height 29
type input "turnmeuplilshawn"
click at [899, 119] on button "submit" at bounding box center [911, 116] width 29 height 29
click at [879, 121] on img at bounding box center [883, 116] width 14 height 14
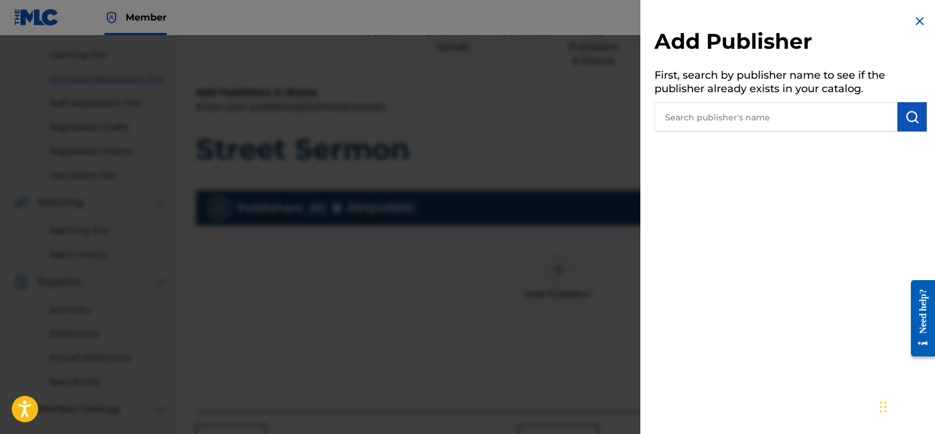
click at [869, 124] on input "text" at bounding box center [775, 116] width 243 height 29
type input "shawn bradley"
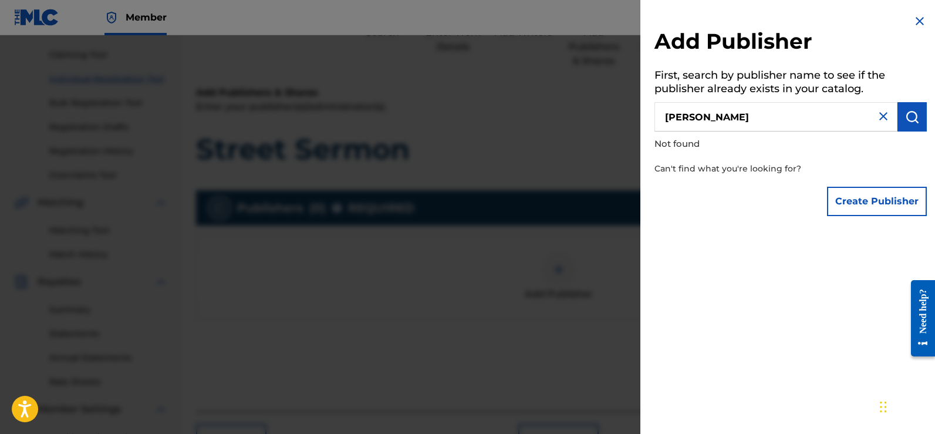
click at [865, 168] on div "Add Publisher First, search by publisher name to see if the publisher already e…" at bounding box center [790, 118] width 300 height 236
click at [803, 124] on input "shawn bradley" at bounding box center [775, 116] width 243 height 29
click at [868, 211] on button "Create Publisher" at bounding box center [877, 201] width 100 height 29
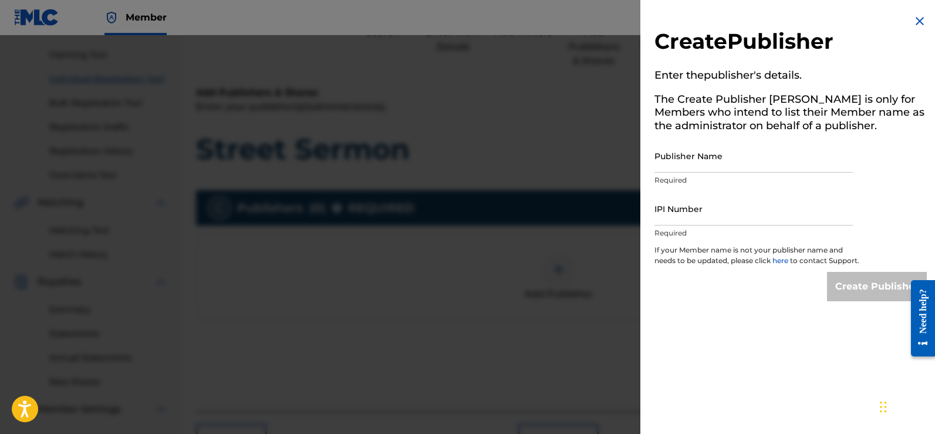
click at [541, 77] on div at bounding box center [467, 252] width 935 height 434
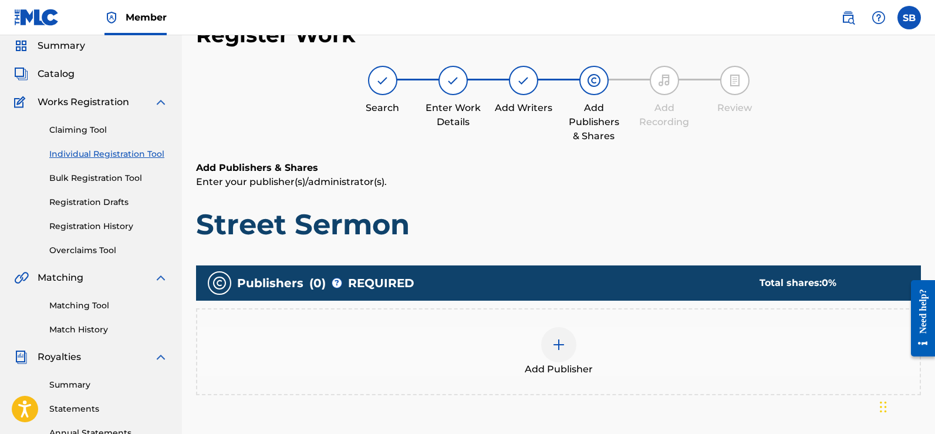
scroll to position [59, 0]
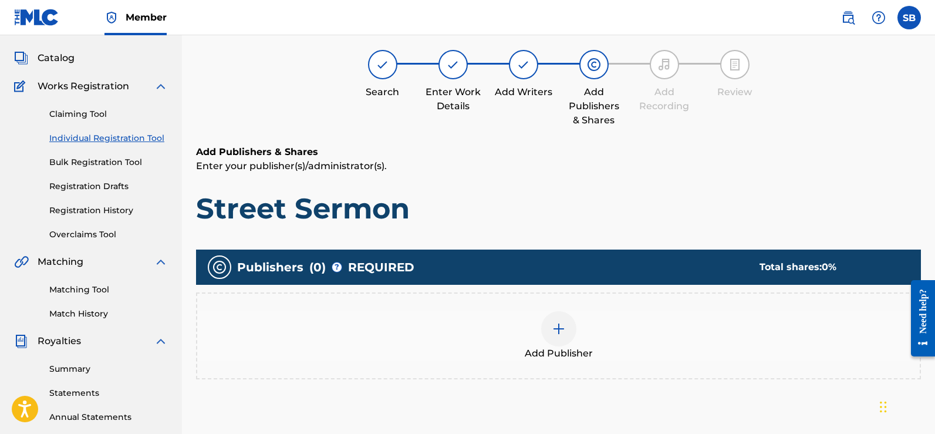
click at [586, 288] on div "Publishers ( 0 ) ? REQUIRED Total shares: 0 % Add Publisher" at bounding box center [558, 314] width 725 height 130
click at [788, 254] on div "Publishers ( 0 ) ? REQUIRED Total shares: 0 %" at bounding box center [558, 266] width 725 height 35
click at [562, 330] on img at bounding box center [559, 329] width 14 height 14
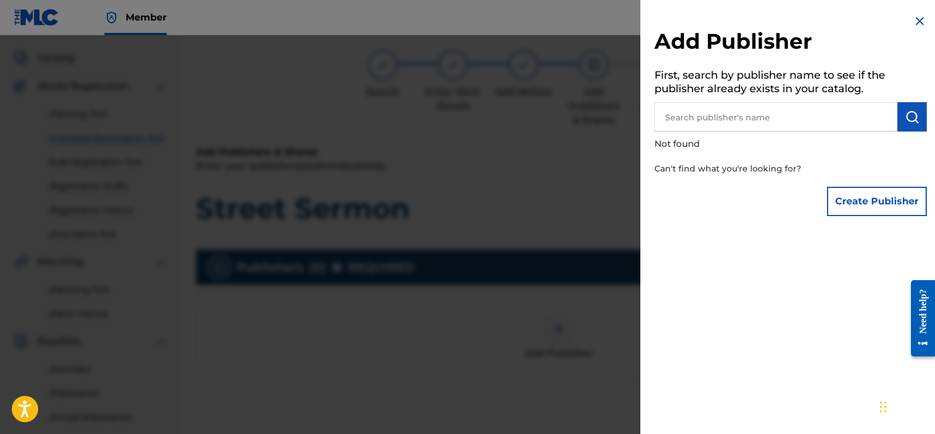
click at [879, 202] on button "Create Publisher" at bounding box center [877, 201] width 100 height 29
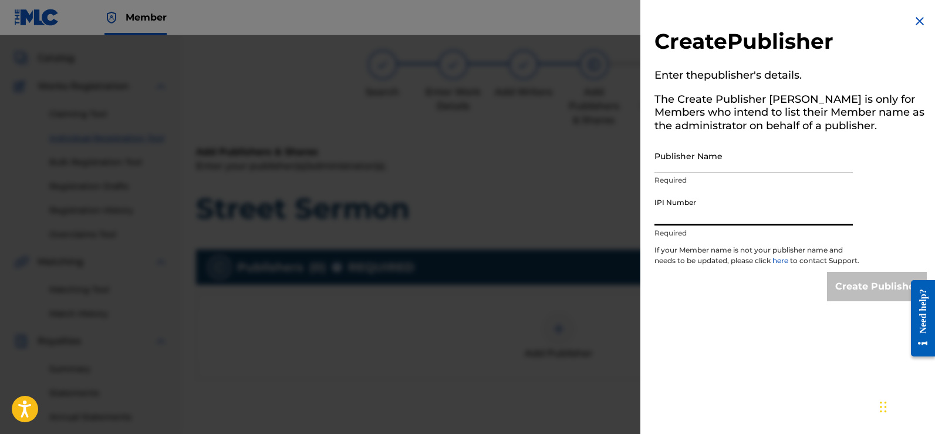
click at [720, 215] on input "IPI Number" at bounding box center [753, 208] width 198 height 33
click at [673, 164] on input "Publisher Name" at bounding box center [753, 155] width 198 height 33
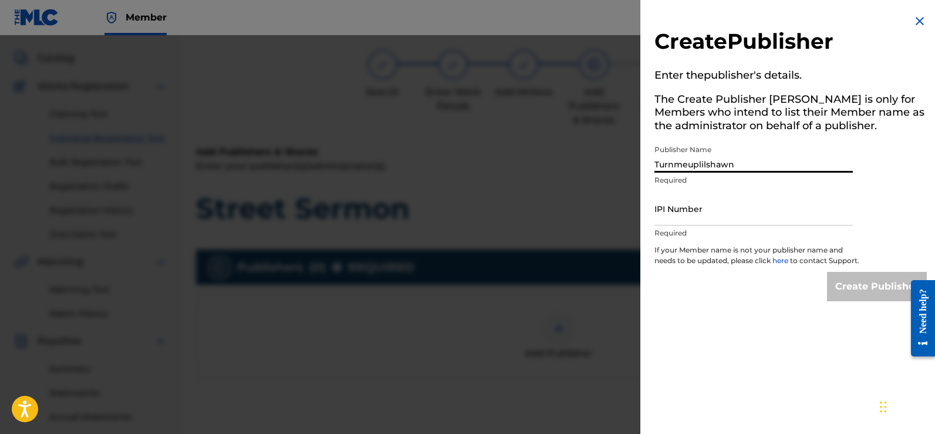
type input "Turnmeuplilshawn"
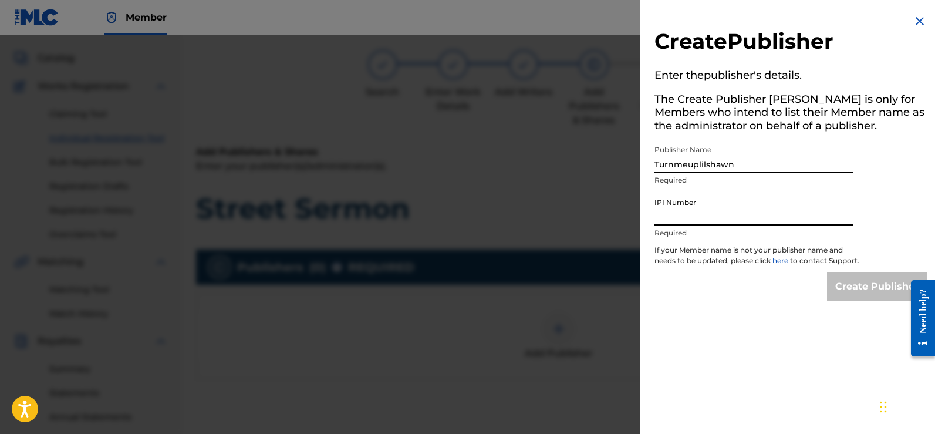
click at [699, 220] on input "IPI Number" at bounding box center [753, 208] width 198 height 33
click at [744, 219] on input "IPI Number" at bounding box center [753, 208] width 198 height 33
paste input "01072758935"
type input "01072758935"
click at [849, 291] on input "Create Publisher" at bounding box center [877, 286] width 100 height 29
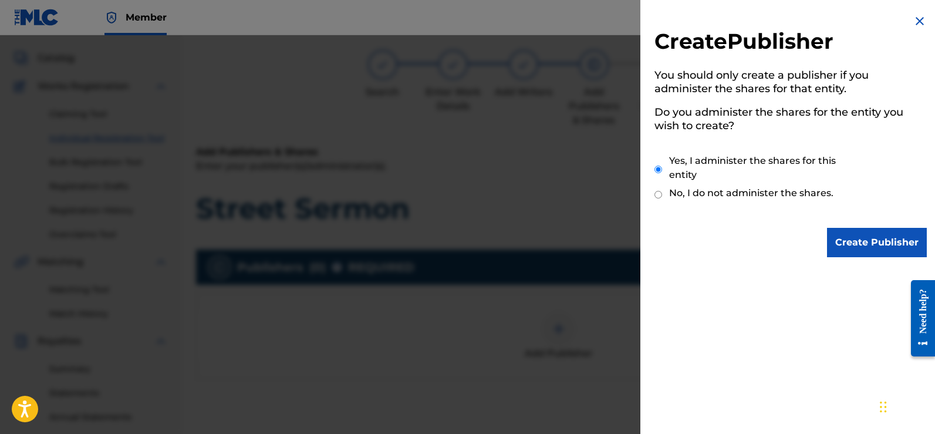
click at [855, 244] on input "Create Publisher" at bounding box center [877, 242] width 100 height 29
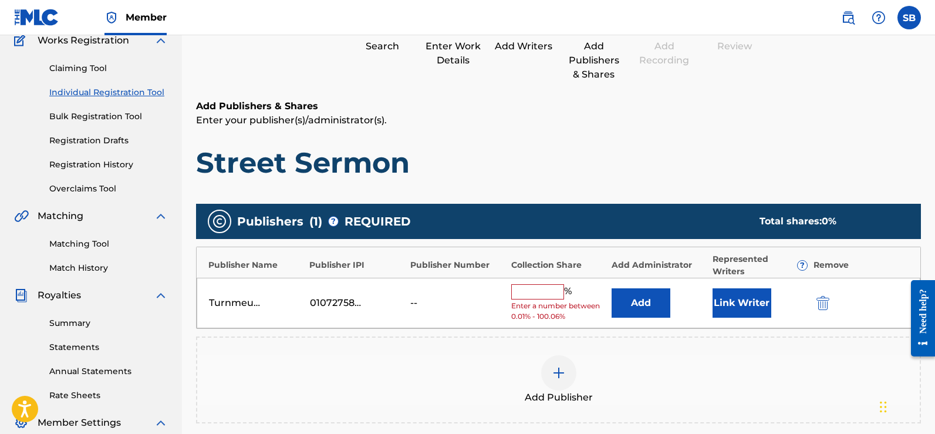
scroll to position [117, 0]
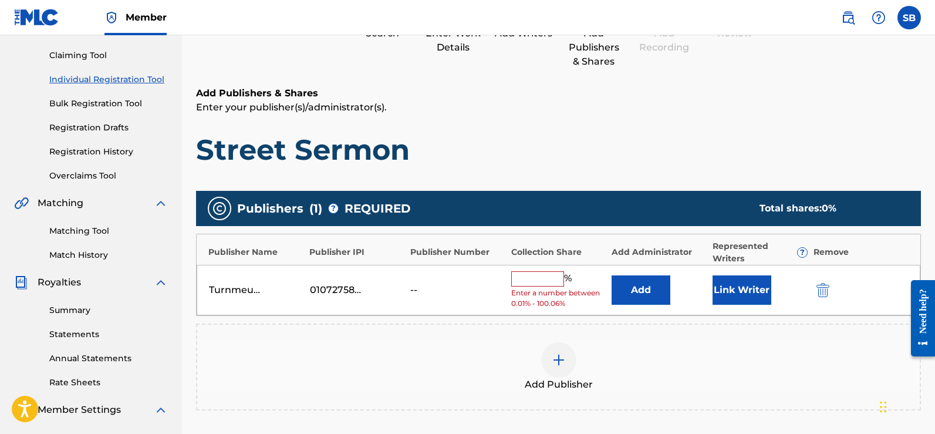
click at [756, 297] on button "Link Writer" at bounding box center [741, 289] width 59 height 29
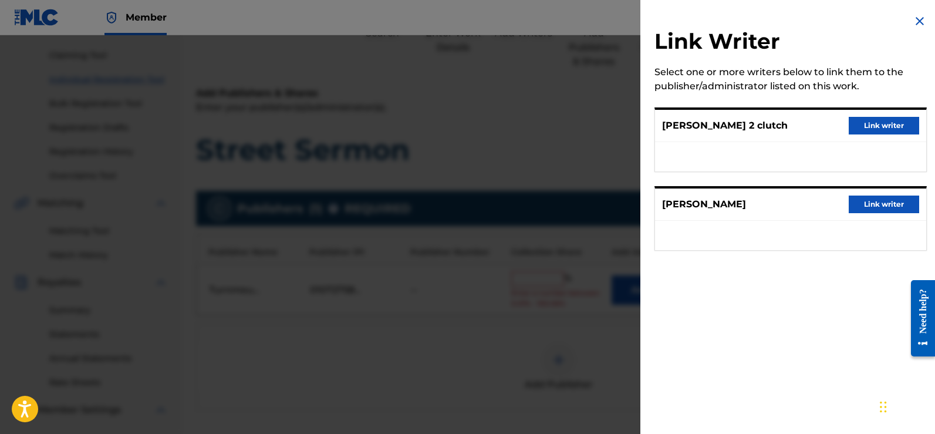
click at [888, 204] on button "Link writer" at bounding box center [884, 204] width 70 height 18
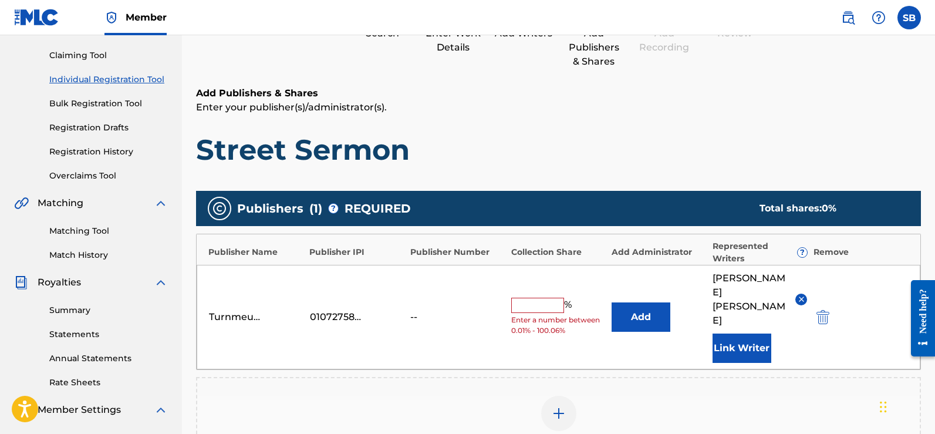
click at [534, 298] on input "text" at bounding box center [537, 305] width 53 height 15
type input "100"
click at [585, 163] on h1 "Street Sermon" at bounding box center [558, 149] width 725 height 35
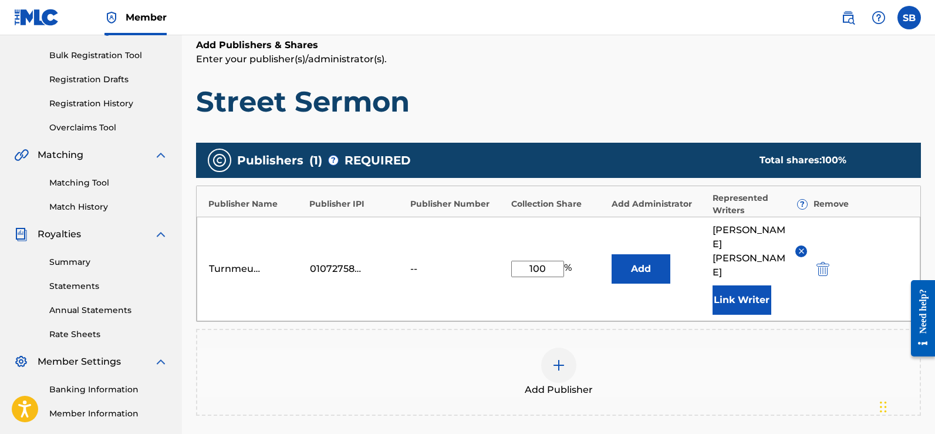
scroll to position [235, 0]
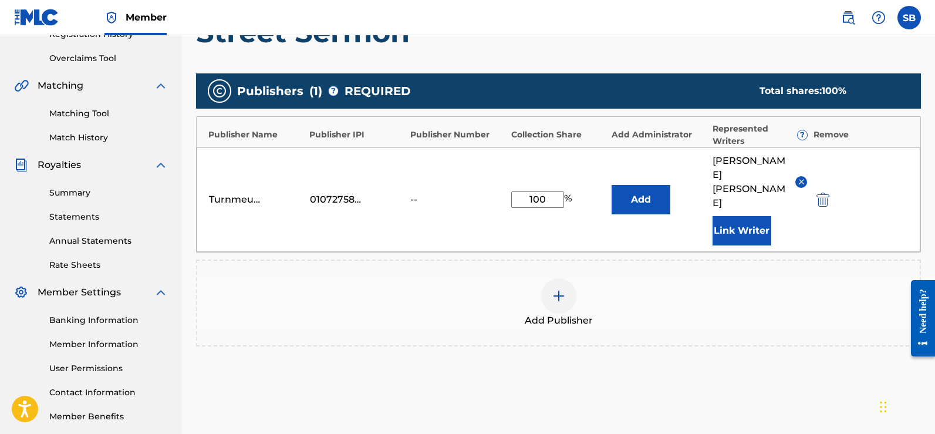
click at [561, 289] on img at bounding box center [559, 296] width 14 height 14
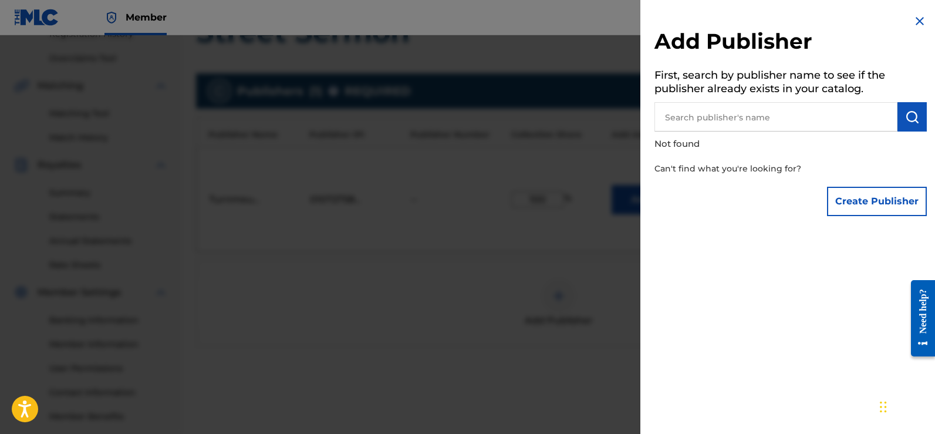
click at [769, 115] on input "text" at bounding box center [775, 116] width 243 height 29
click at [848, 203] on button "Create Publisher" at bounding box center [877, 201] width 100 height 29
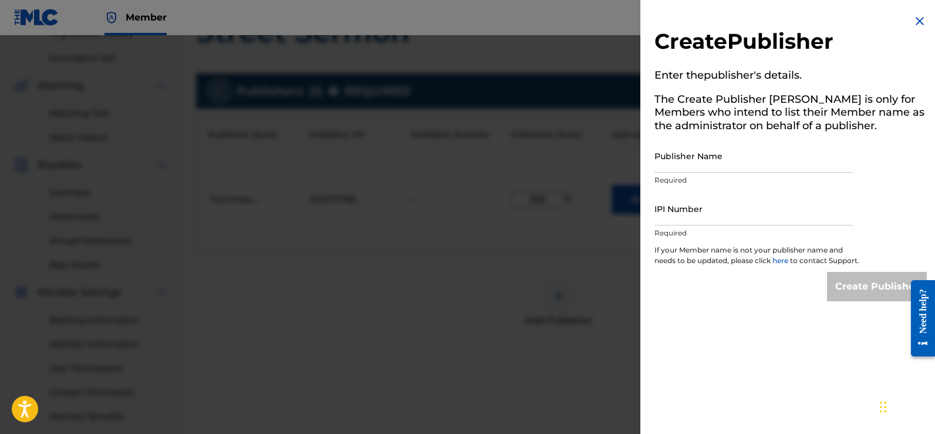
click at [913, 23] on img at bounding box center [920, 21] width 14 height 14
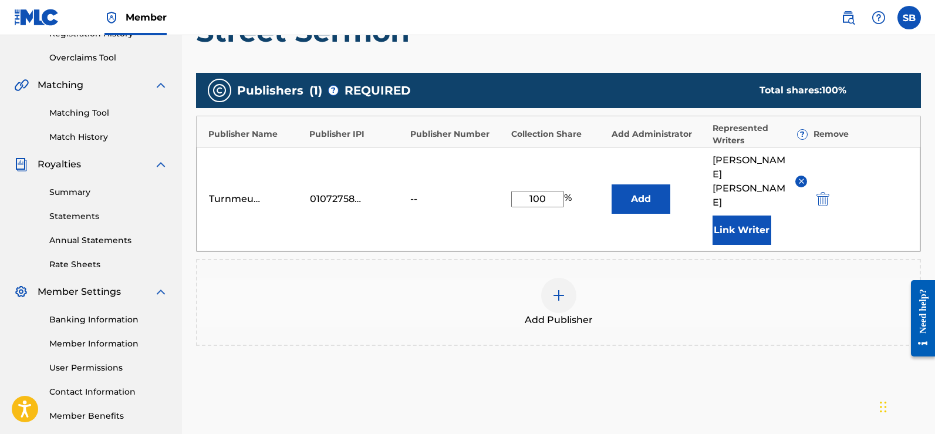
scroll to position [295, 0]
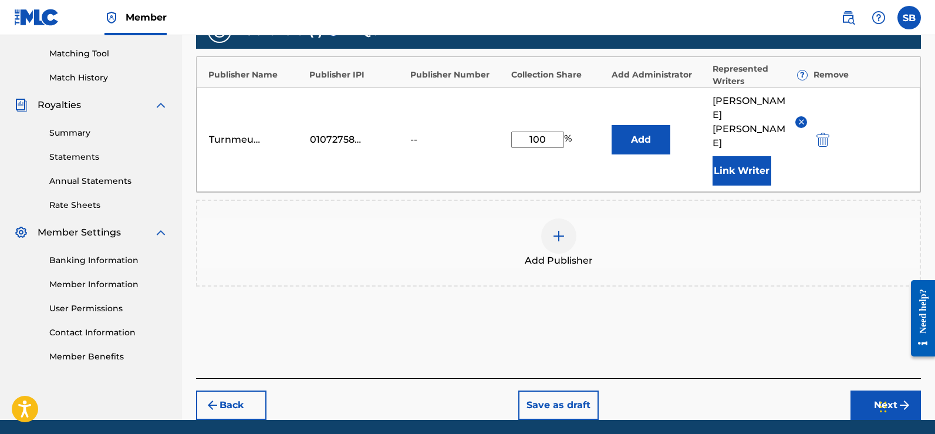
click at [558, 218] on div at bounding box center [558, 235] width 35 height 35
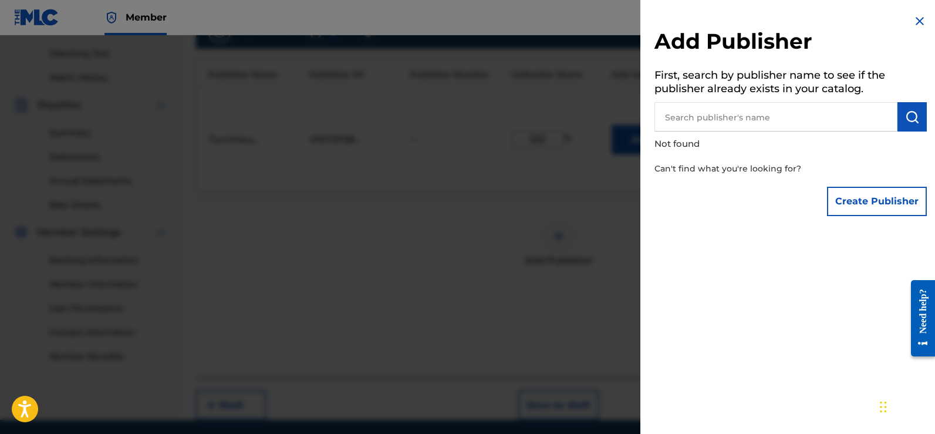
click at [722, 121] on input "text" at bounding box center [775, 116] width 243 height 29
click at [899, 120] on button "submit" at bounding box center [911, 116] width 29 height 29
click at [768, 122] on input "vondell 2 clutch" at bounding box center [775, 116] width 243 height 29
click at [712, 121] on input "vondell 2 clutch" at bounding box center [775, 116] width 243 height 29
click at [705, 120] on input "vondell 2clutch" at bounding box center [775, 116] width 243 height 29
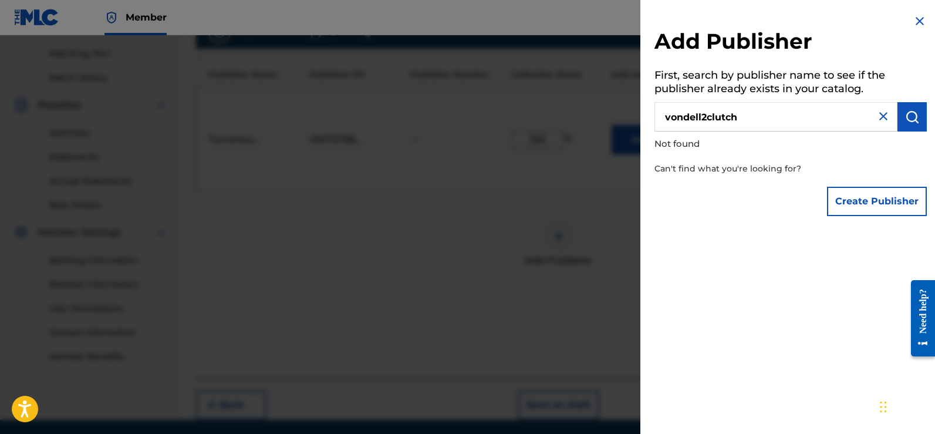
type input "vondell2clutch"
click at [909, 125] on button "submit" at bounding box center [911, 116] width 29 height 29
click at [862, 201] on button "Create Publisher" at bounding box center [877, 201] width 100 height 29
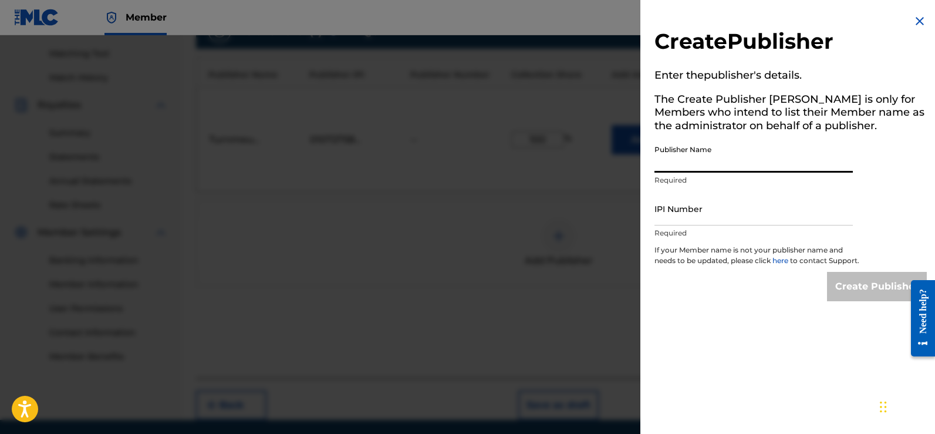
click at [685, 164] on input "Publisher Name" at bounding box center [753, 155] width 198 height 33
click at [607, 247] on div at bounding box center [467, 252] width 935 height 434
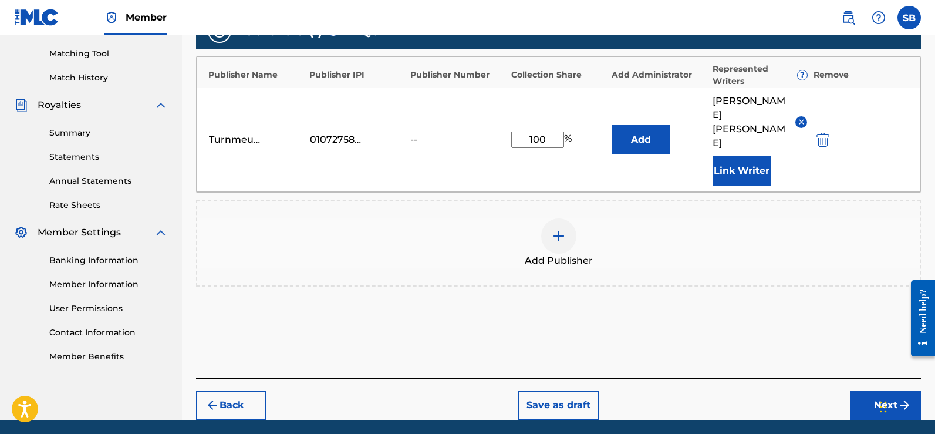
click at [891, 390] on button "Next" at bounding box center [885, 404] width 70 height 29
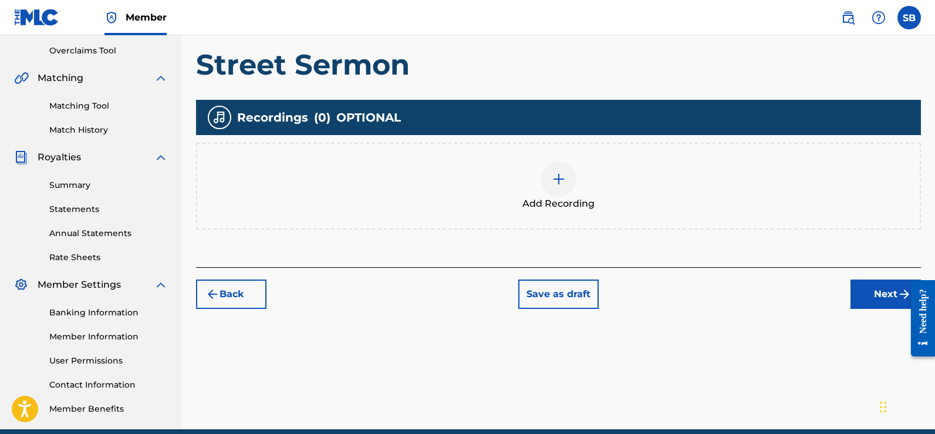
scroll to position [293, 0]
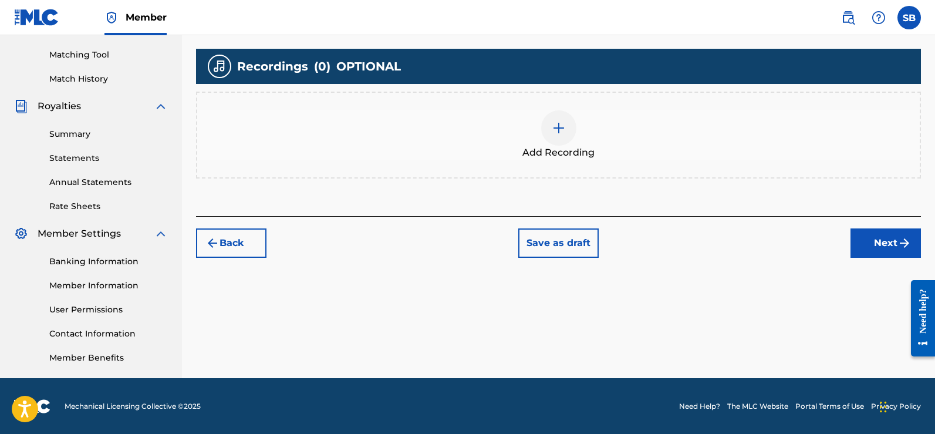
click at [552, 133] on img at bounding box center [559, 128] width 14 height 14
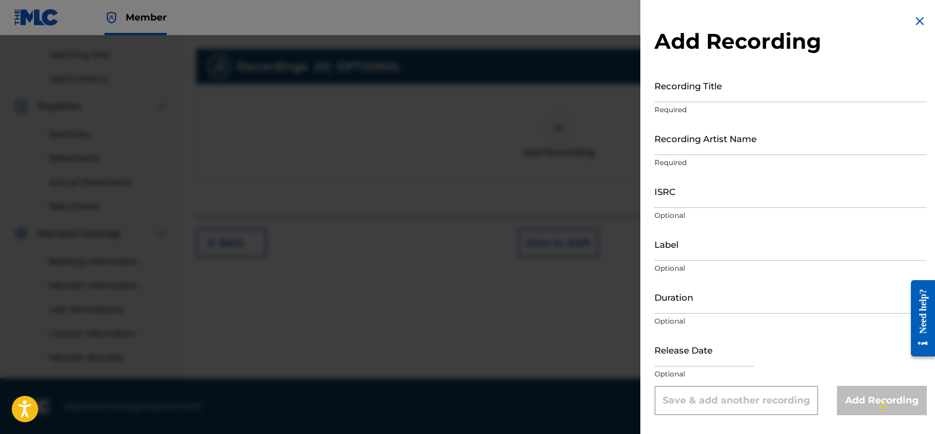
click at [695, 94] on input "Recording Title" at bounding box center [790, 85] width 272 height 33
type input "Street Sermon"
click at [722, 143] on input "Recording Artist Name" at bounding box center [790, 137] width 272 height 33
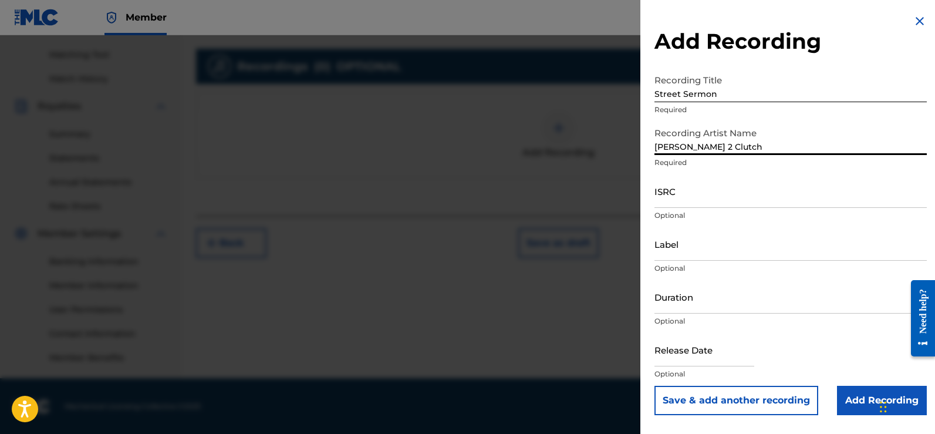
type input "Vondell 2 Clutch"
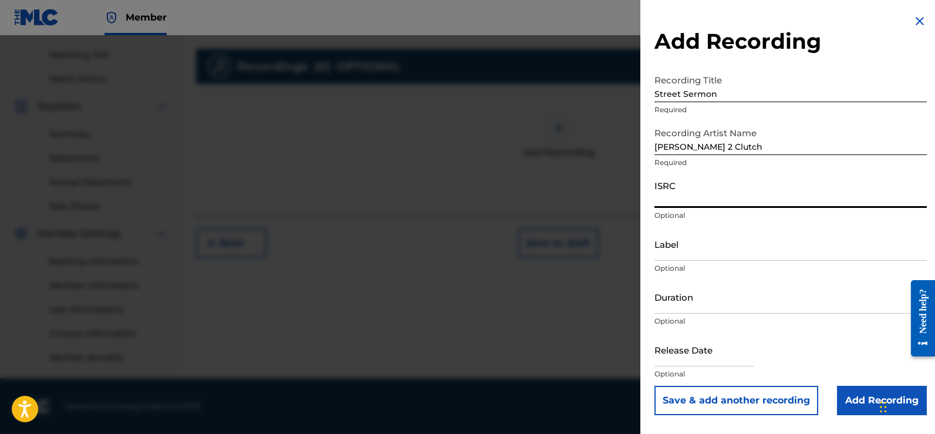
click at [748, 203] on input "ISRC" at bounding box center [790, 190] width 272 height 33
click at [689, 254] on input "Label" at bounding box center [790, 243] width 272 height 33
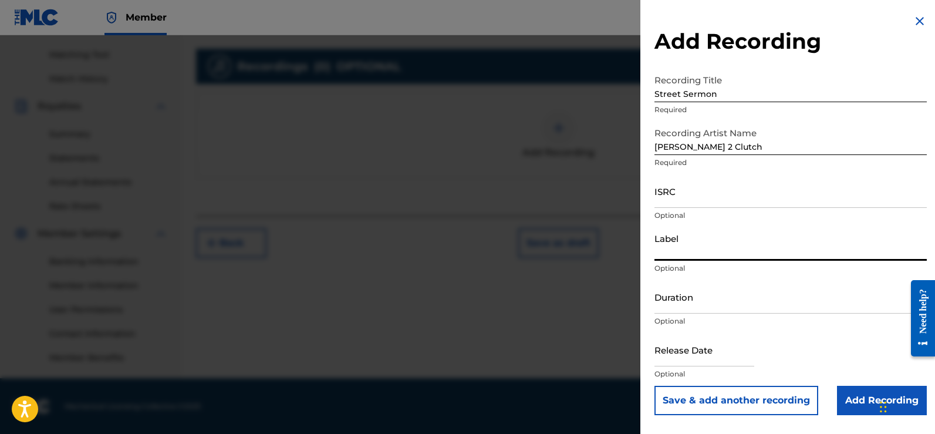
scroll to position [294, 0]
click at [726, 359] on input "text" at bounding box center [704, 349] width 100 height 33
select select "8"
select select "2025"
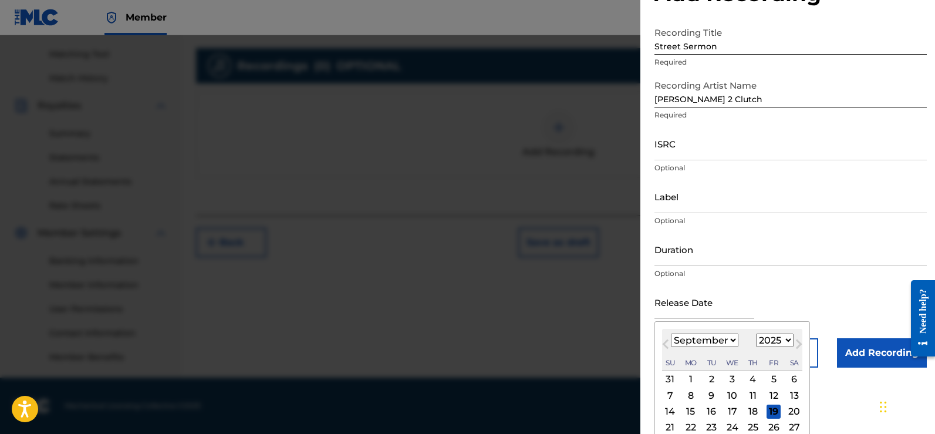
scroll to position [89, 0]
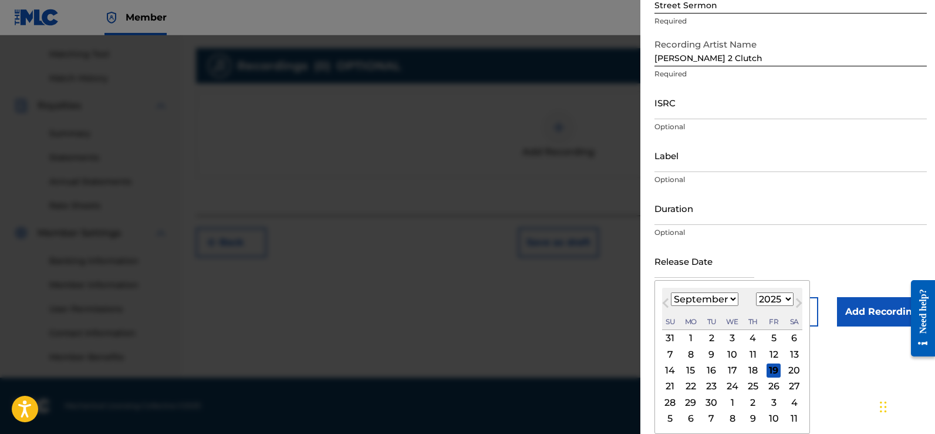
click at [774, 369] on div "19" at bounding box center [773, 370] width 14 height 14
type input "September 19 2025"
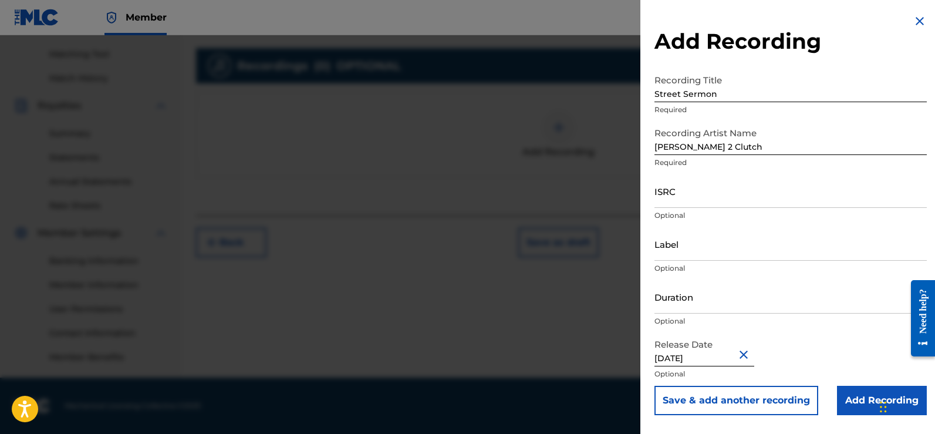
click at [849, 394] on input "Add Recording" at bounding box center [882, 400] width 90 height 29
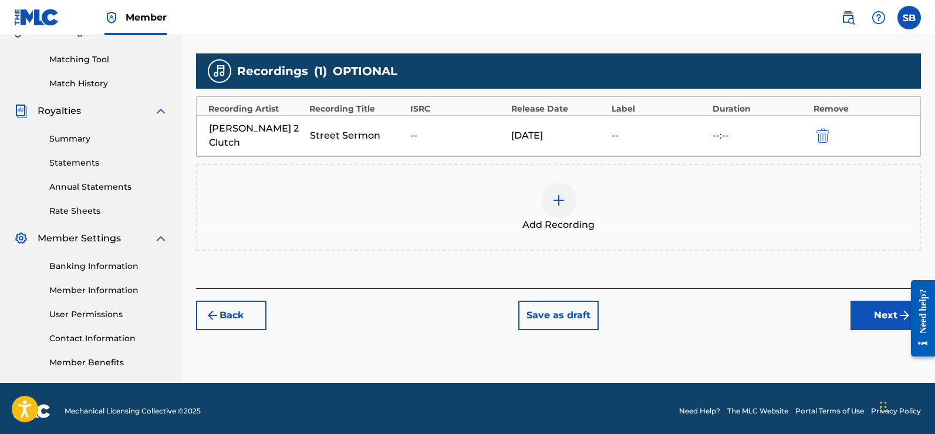
scroll to position [294, 0]
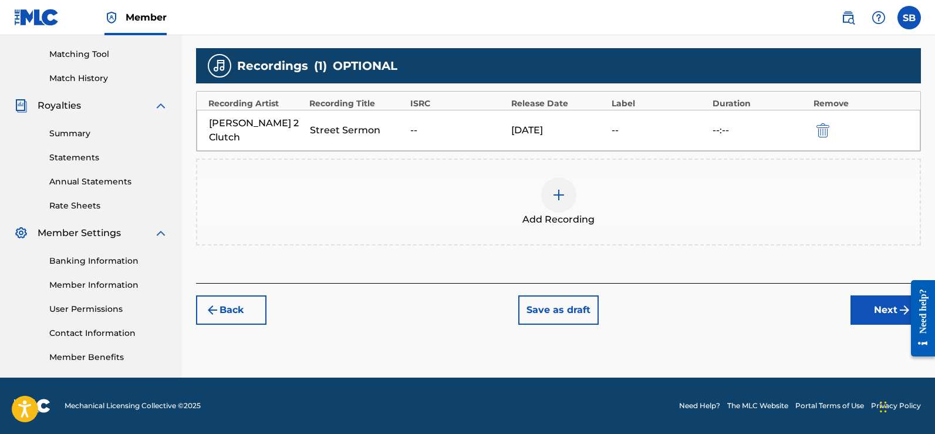
click at [866, 295] on button "Next" at bounding box center [885, 309] width 70 height 29
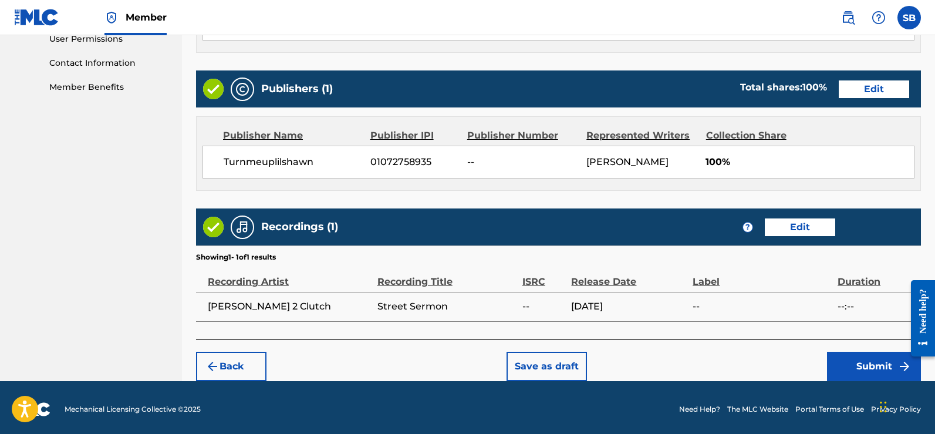
scroll to position [568, 0]
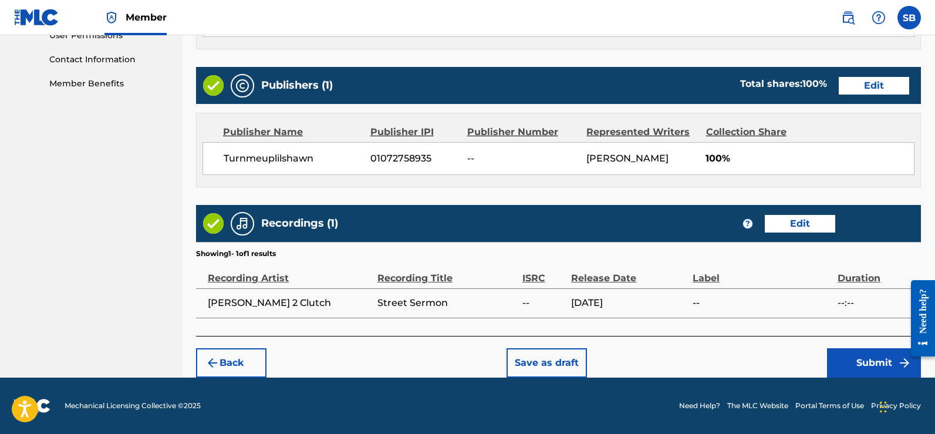
click at [866, 363] on button "Submit" at bounding box center [874, 362] width 94 height 29
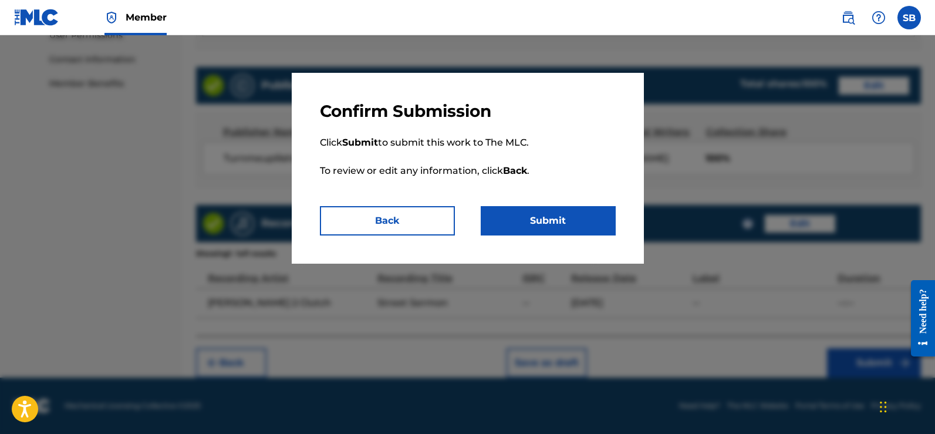
click at [585, 224] on button "Submit" at bounding box center [548, 220] width 135 height 29
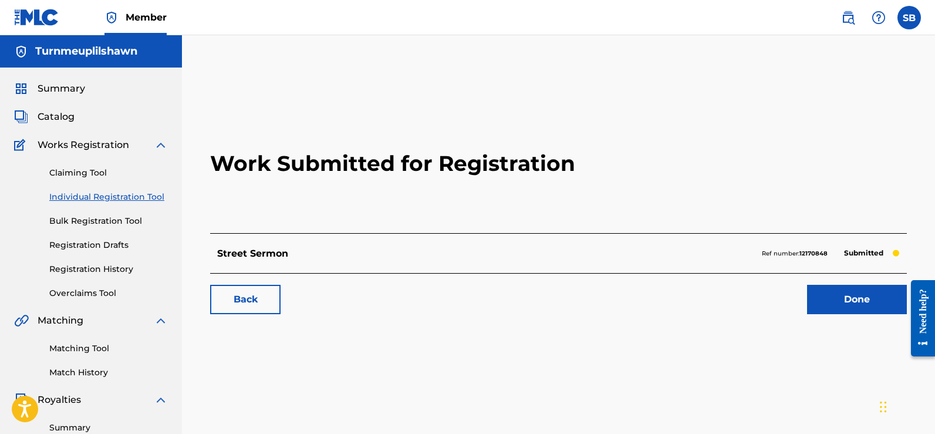
click at [854, 301] on link "Done" at bounding box center [857, 299] width 100 height 29
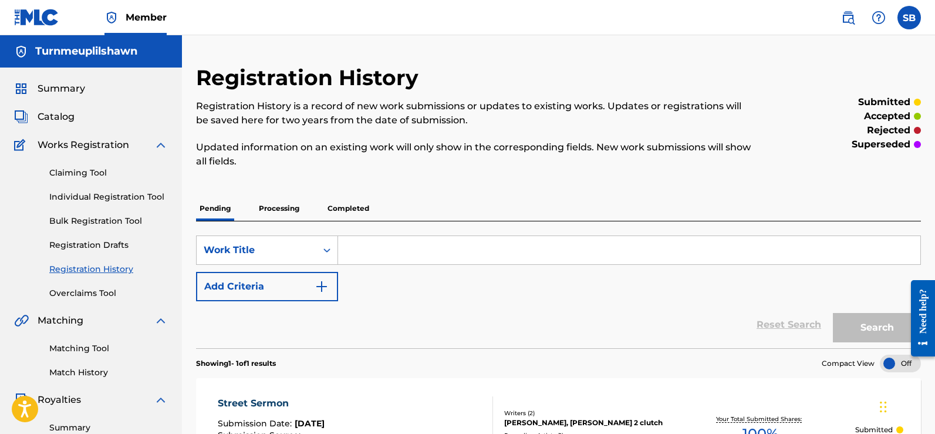
click at [46, 120] on span "Catalog" at bounding box center [56, 117] width 37 height 14
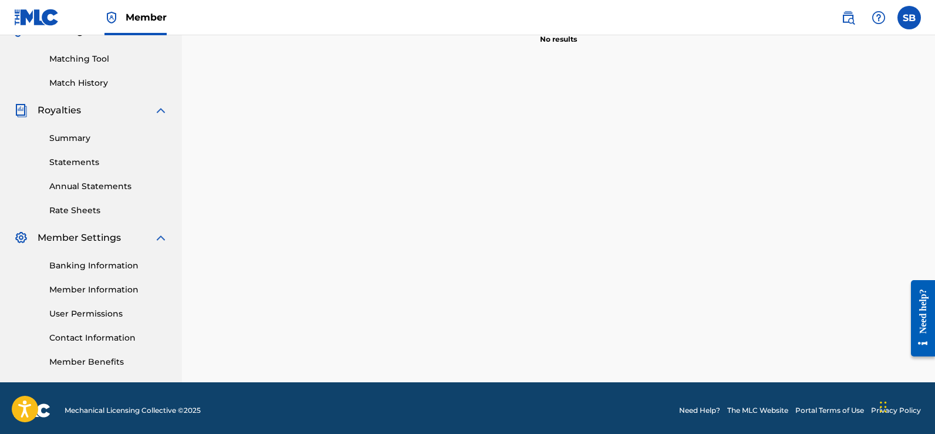
scroll to position [294, 0]
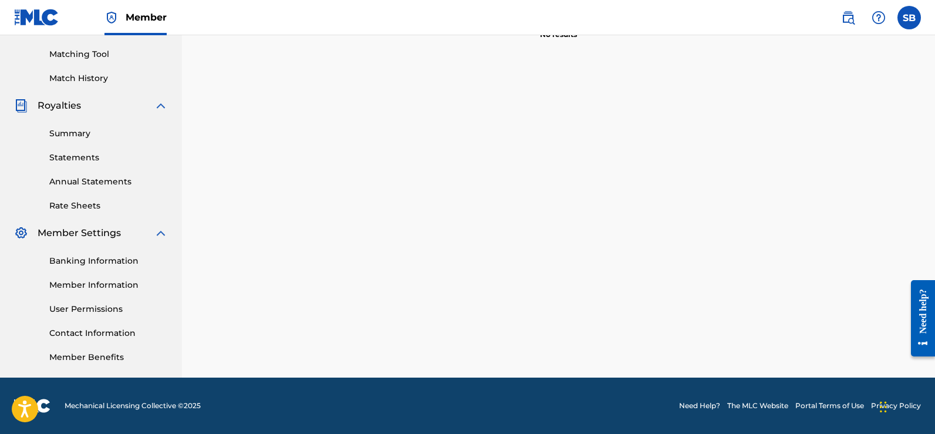
click at [75, 256] on link "Banking Information" at bounding box center [108, 261] width 119 height 12
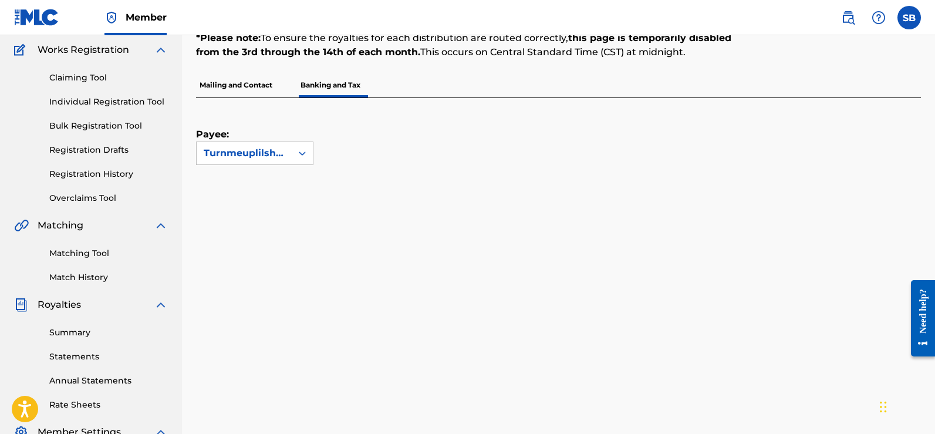
scroll to position [59, 0]
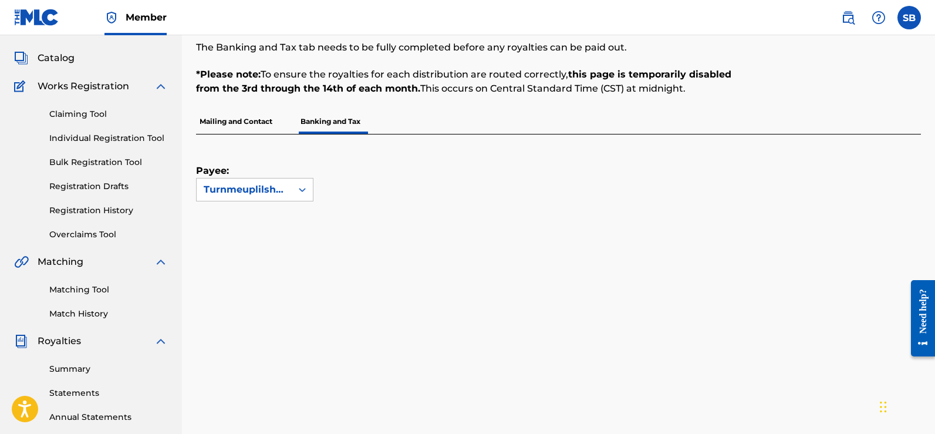
click at [263, 128] on p "Mailing and Contact" at bounding box center [236, 121] width 80 height 25
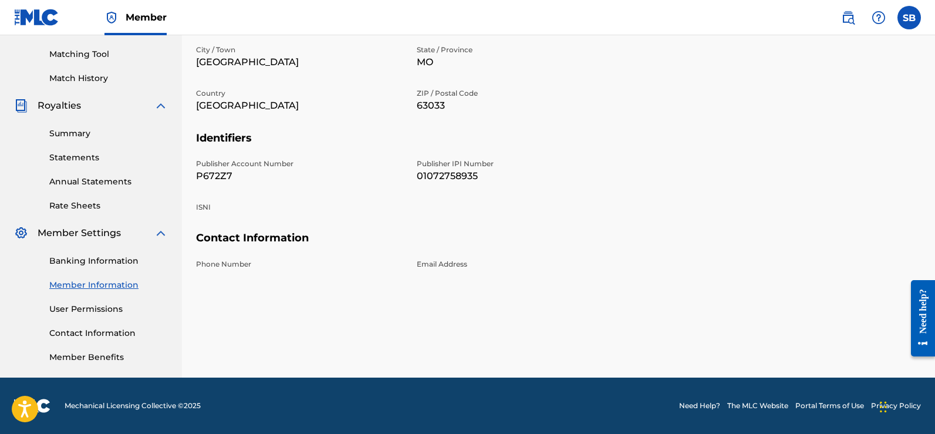
scroll to position [59, 0]
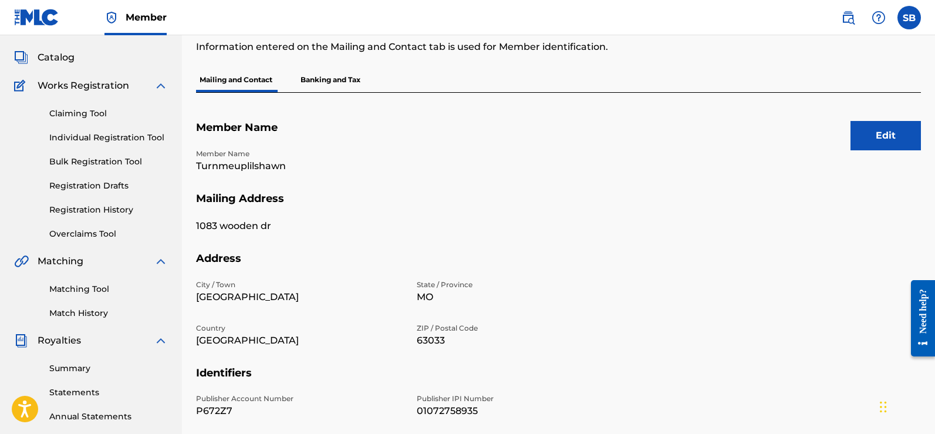
click at [345, 89] on p "Banking and Tax" at bounding box center [330, 79] width 67 height 25
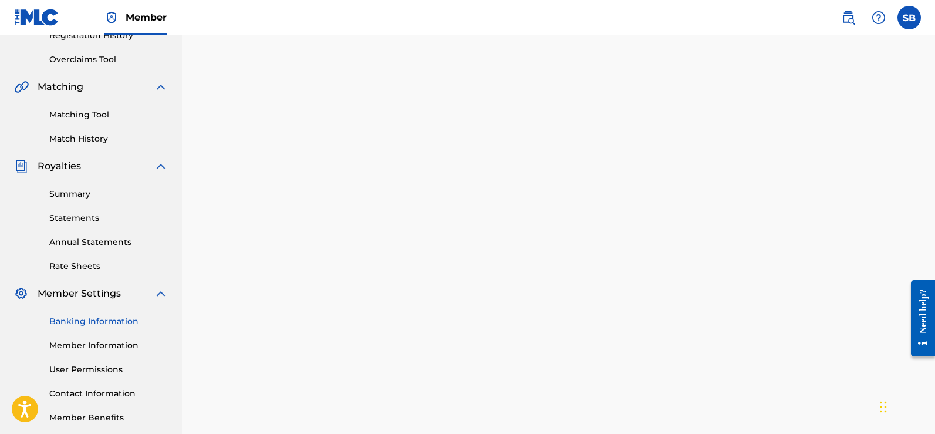
scroll to position [176, 0]
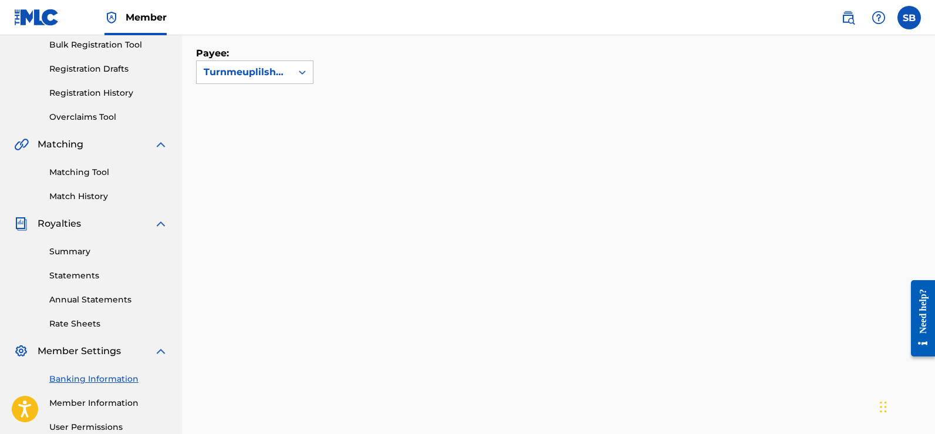
click at [914, 23] on label at bounding box center [908, 17] width 23 height 23
click at [909, 18] on input "SB [PERSON_NAME] [EMAIL_ADDRESS][DOMAIN_NAME] Notification Preferences Profile …" at bounding box center [909, 18] width 0 height 0
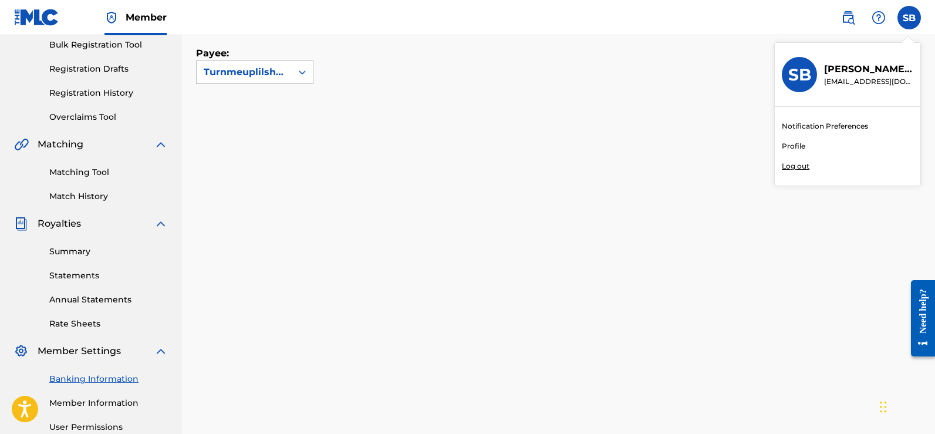
click at [796, 166] on p "Log out" at bounding box center [796, 166] width 28 height 11
click at [909, 18] on input "SB [PERSON_NAME] [EMAIL_ADDRESS][DOMAIN_NAME] Notification Preferences Profile …" at bounding box center [909, 18] width 0 height 0
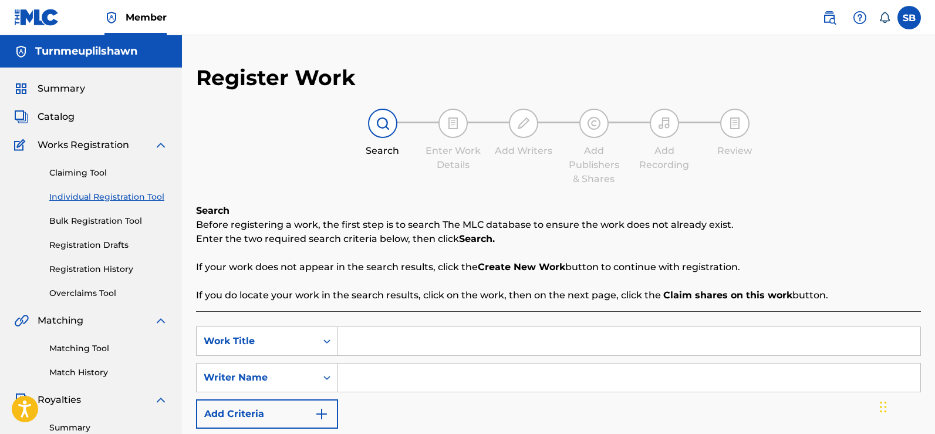
click at [57, 54] on h5 "Turnmeuplilshawn" at bounding box center [86, 51] width 102 height 13
click at [56, 91] on span "Summary" at bounding box center [62, 89] width 48 height 14
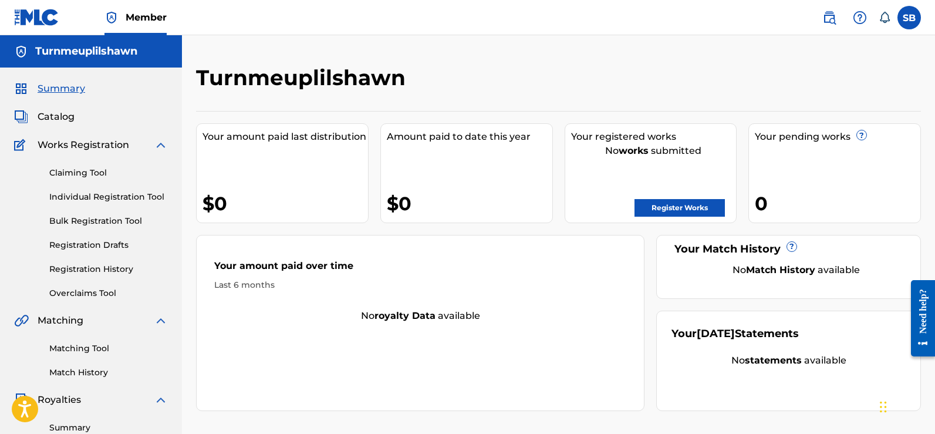
click at [58, 116] on span "Catalog" at bounding box center [56, 117] width 37 height 14
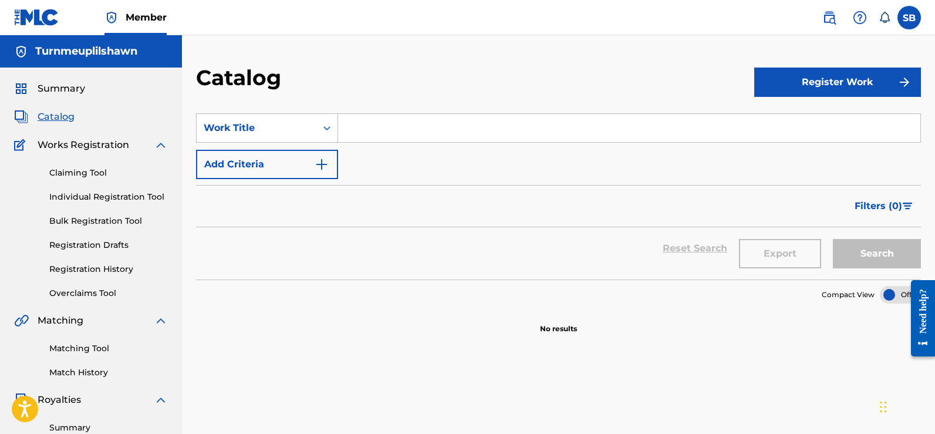
click at [60, 89] on span "Summary" at bounding box center [62, 89] width 48 height 14
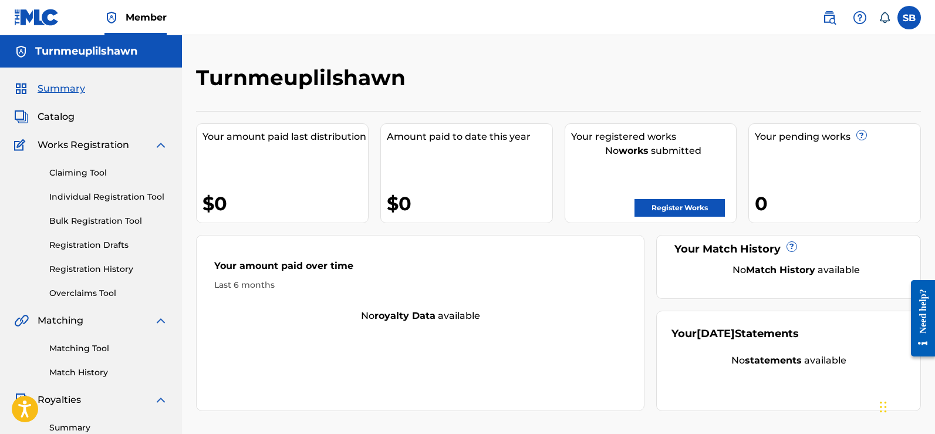
click at [916, 14] on label at bounding box center [908, 17] width 23 height 23
click at [909, 18] on input "SB [PERSON_NAME] [EMAIL_ADDRESS][DOMAIN_NAME] Notification Preferences Profile …" at bounding box center [909, 18] width 0 height 0
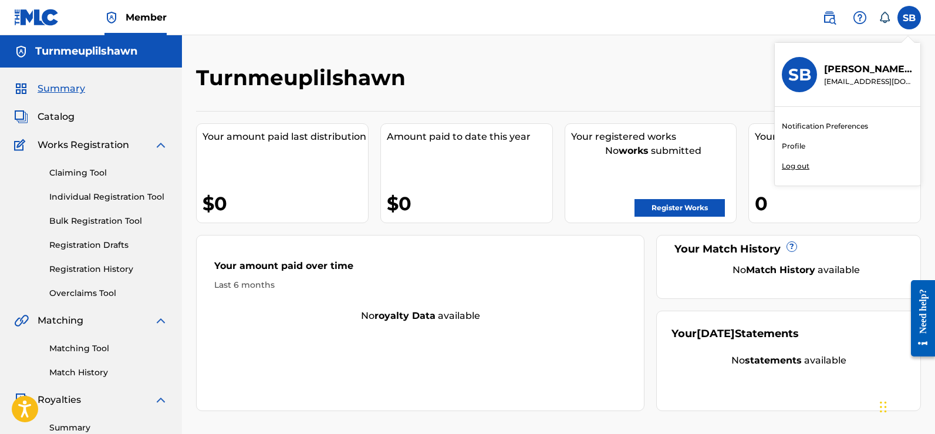
click at [685, 75] on div "Turnmeuplilshawn" at bounding box center [475, 82] width 558 height 35
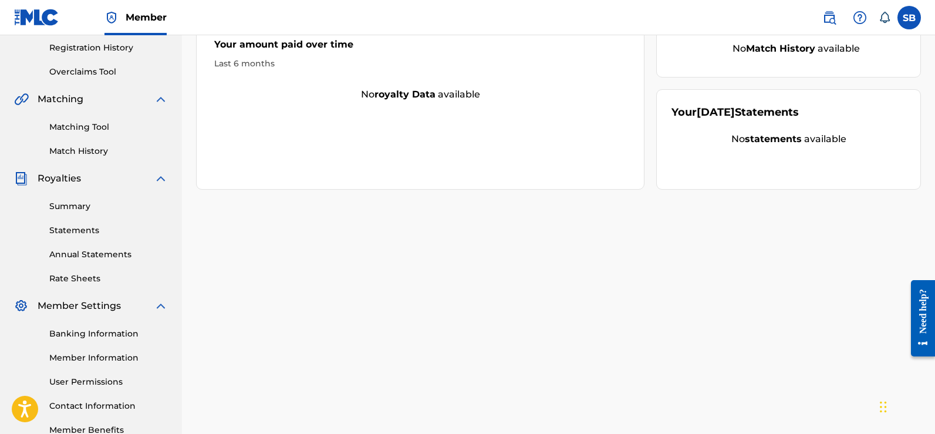
scroll to position [293, 0]
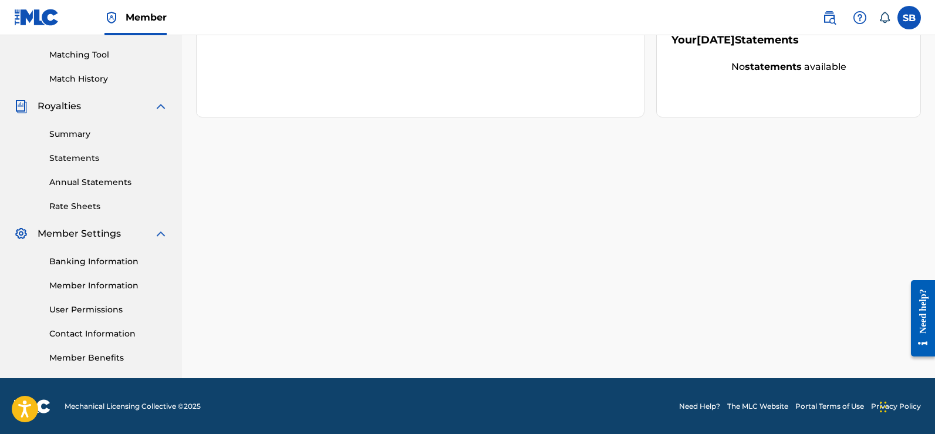
click at [96, 259] on link "Banking Information" at bounding box center [108, 261] width 119 height 12
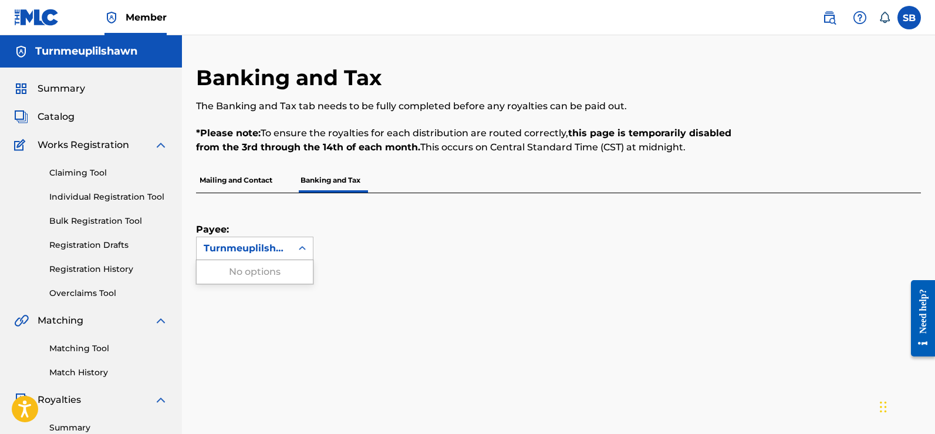
click at [269, 241] on div "Turnmeuplilshawn" at bounding box center [244, 248] width 81 height 14
click at [298, 211] on div "Payee: Turnmeuplilshawn" at bounding box center [254, 226] width 117 height 67
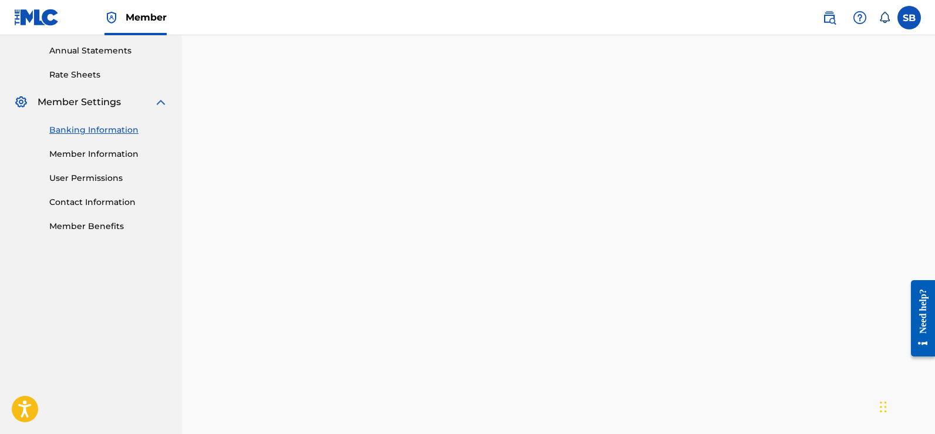
scroll to position [352, 0]
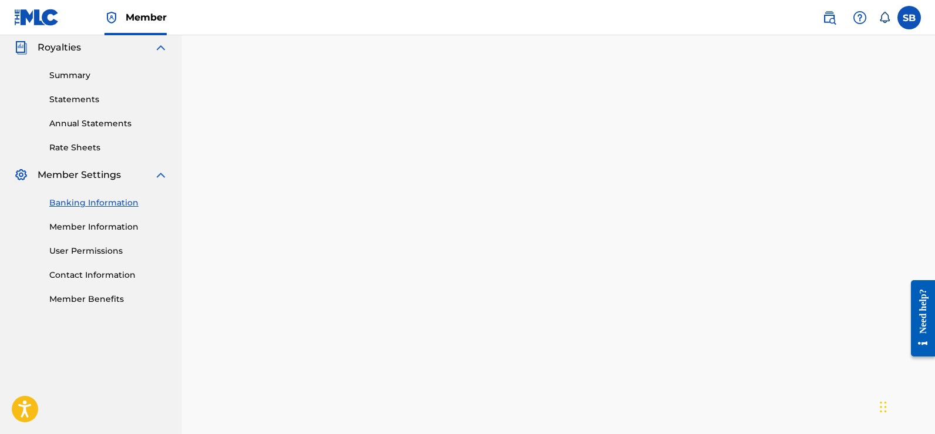
click at [117, 226] on link "Member Information" at bounding box center [108, 227] width 119 height 12
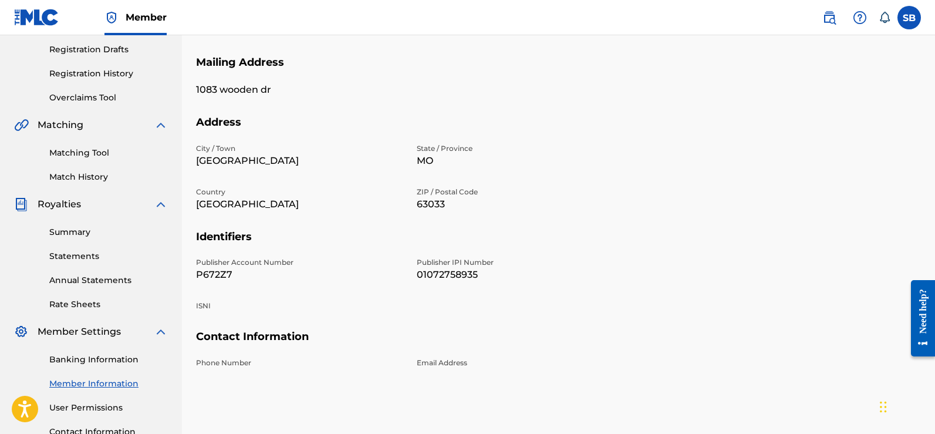
scroll to position [235, 0]
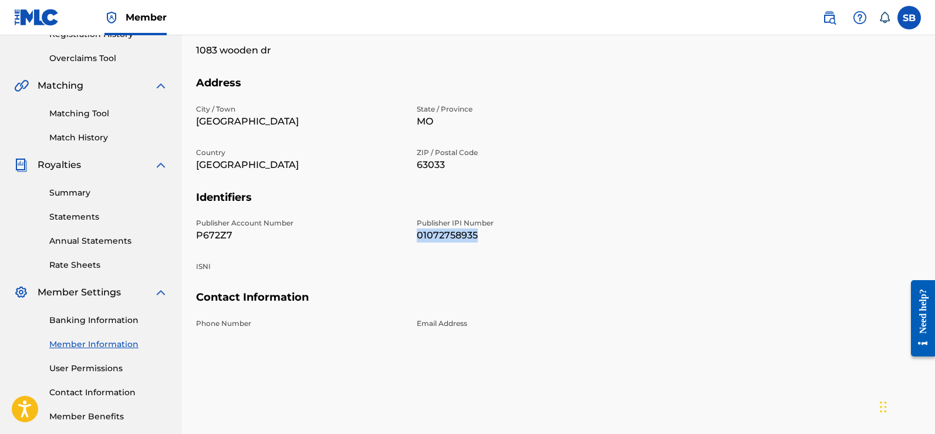
drag, startPoint x: 411, startPoint y: 237, endPoint x: 475, endPoint y: 238, distance: 63.4
click at [475, 238] on div "Publisher Account Number P672Z7 Publisher IPI Number 01072758935 ISNI" at bounding box center [409, 254] width 427 height 73
copy p "01072758935"
click at [555, 180] on div "City / Town [GEOGRAPHIC_DATA] / Province [GEOGRAPHIC_DATA] Country [GEOGRAPHIC_…" at bounding box center [409, 147] width 427 height 87
drag, startPoint x: 933, startPoint y: 217, endPoint x: 928, endPoint y: 269, distance: 51.9
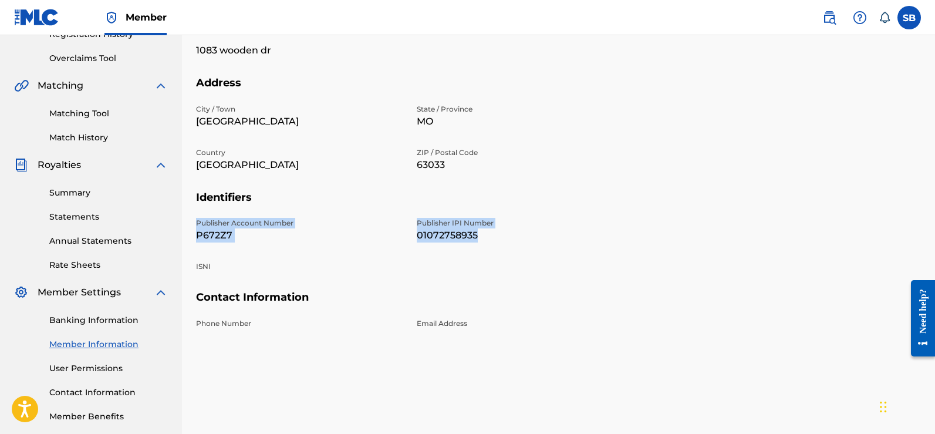
click at [928, 269] on div "Mailing and Contact Information entered on the Mailing and Contact tab is used …" at bounding box center [558, 133] width 753 height 607
click at [764, 237] on section "Identifiers Publisher Account Number P672Z7 Publisher IPI Number 01072758935 IS…" at bounding box center [558, 241] width 725 height 100
